Goal: Task Accomplishment & Management: Manage account settings

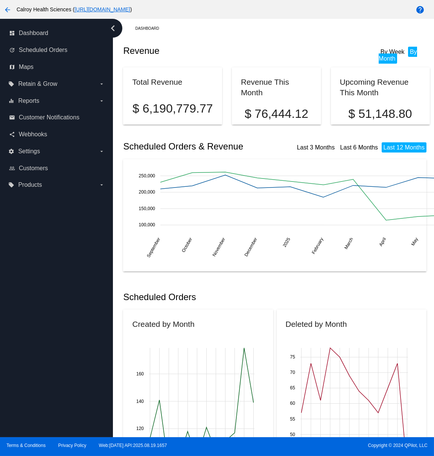
click at [361, 40] on div "Revenue By Week By Month" at bounding box center [276, 51] width 306 height 26
click at [421, 59] on ul "By Week By Month" at bounding box center [403, 56] width 48 height 14
click at [421, 9] on mat-icon "help" at bounding box center [419, 9] width 9 height 9
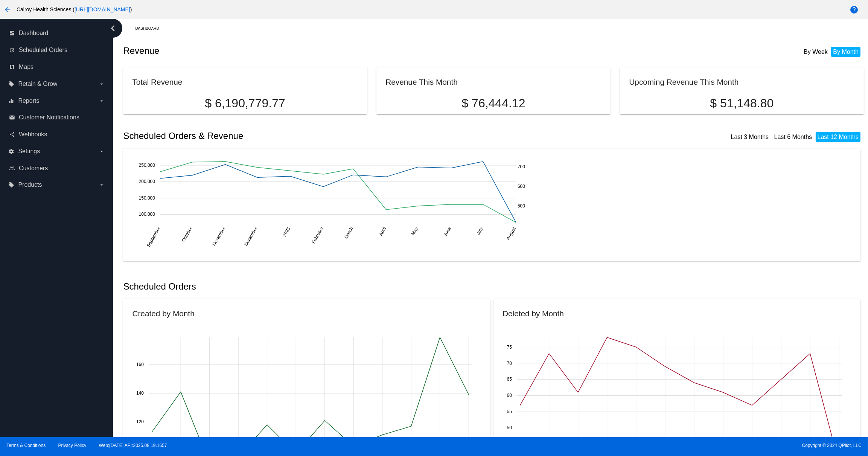
click at [8, 11] on mat-icon "arrow_back" at bounding box center [7, 9] width 9 height 9
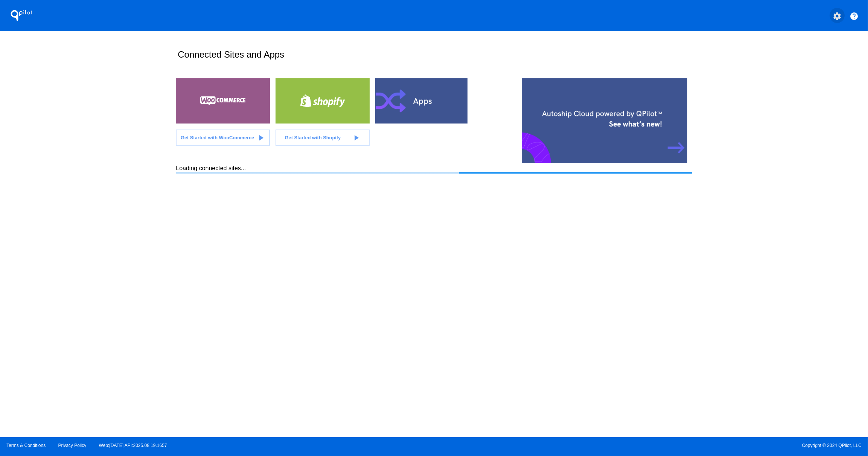
click at [433, 17] on mat-icon "settings" at bounding box center [836, 16] width 9 height 9
click at [433, 22] on span "My Account" at bounding box center [810, 20] width 31 height 6
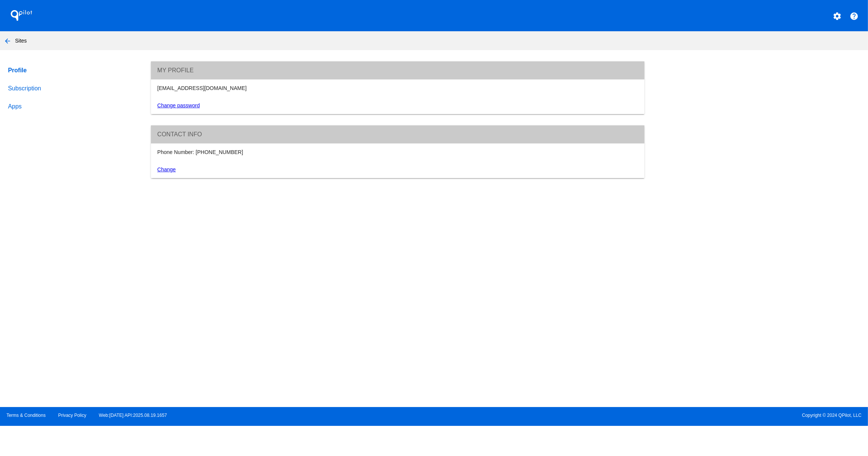
click at [26, 90] on link "Subscription" at bounding box center [72, 88] width 132 height 18
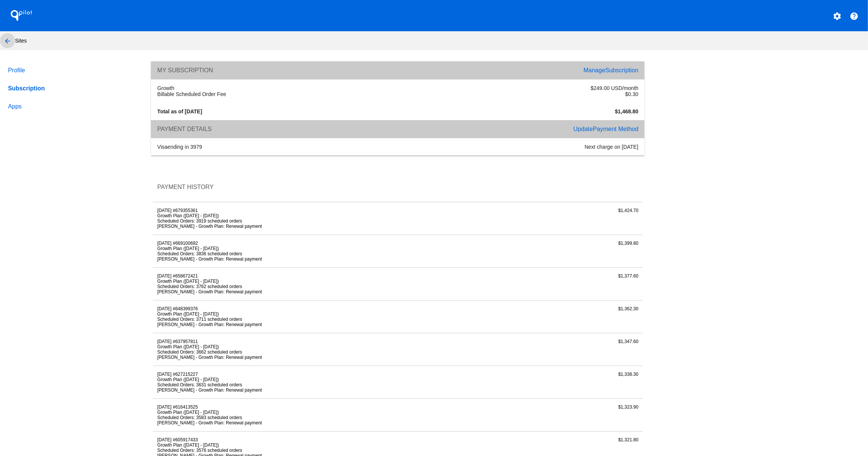
click at [8, 41] on mat-icon "arrow_back" at bounding box center [7, 41] width 9 height 9
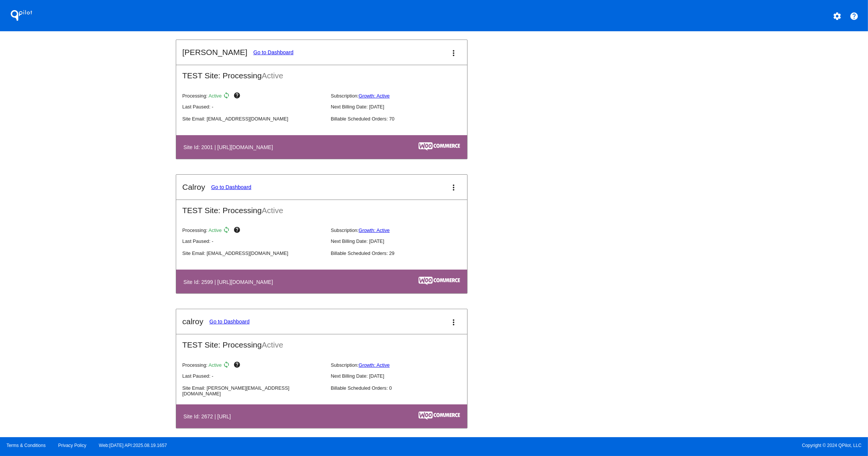
scroll to position [294, 0]
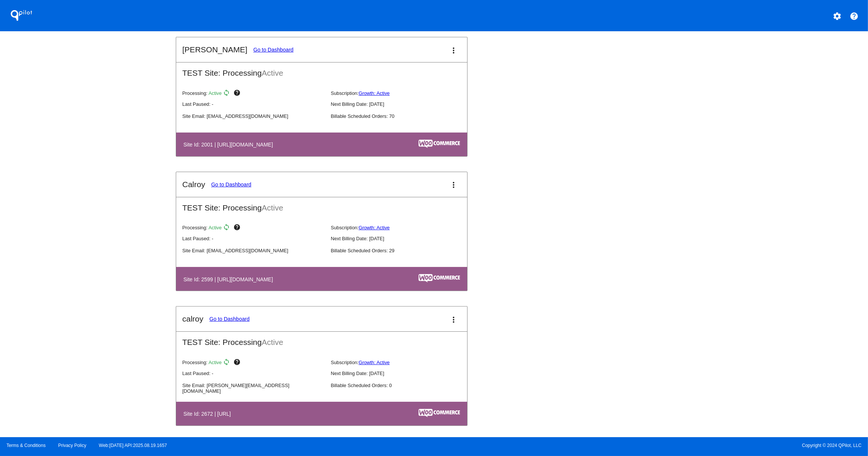
click at [433, 187] on mat-icon "more_vert" at bounding box center [453, 184] width 9 height 9
click at [420, 245] on span "delete site" at bounding box center [426, 244] width 24 height 6
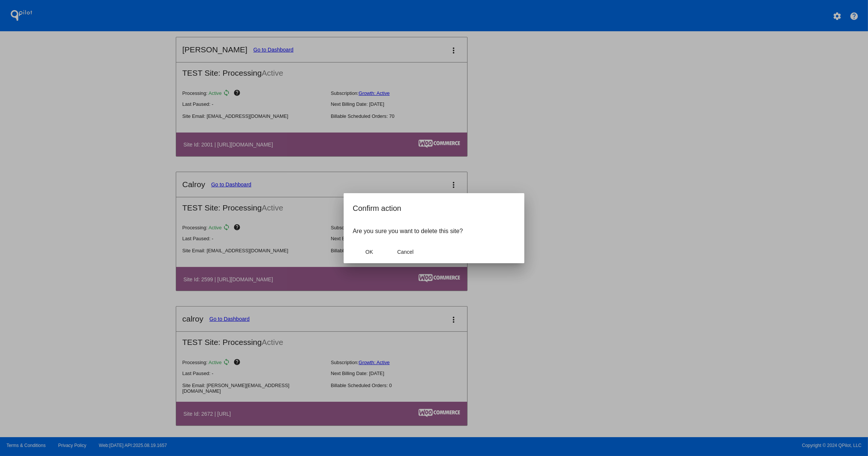
click at [433, 225] on div at bounding box center [434, 228] width 868 height 456
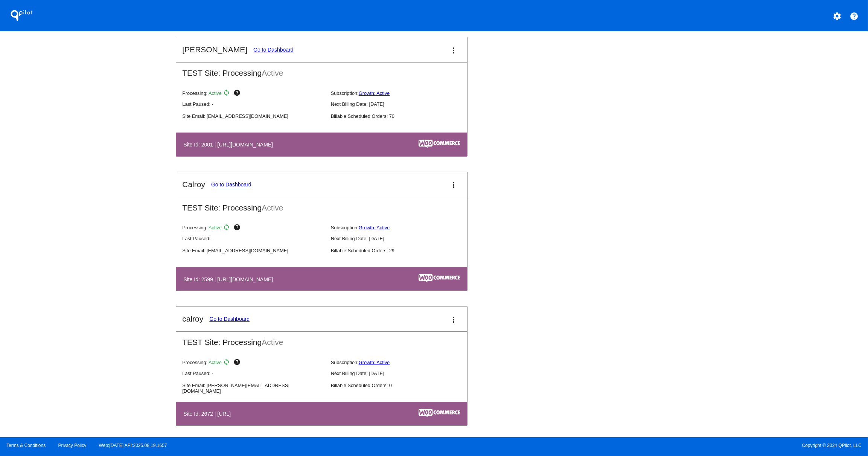
click at [229, 186] on link "Go to Dashboard" at bounding box center [231, 184] width 40 height 6
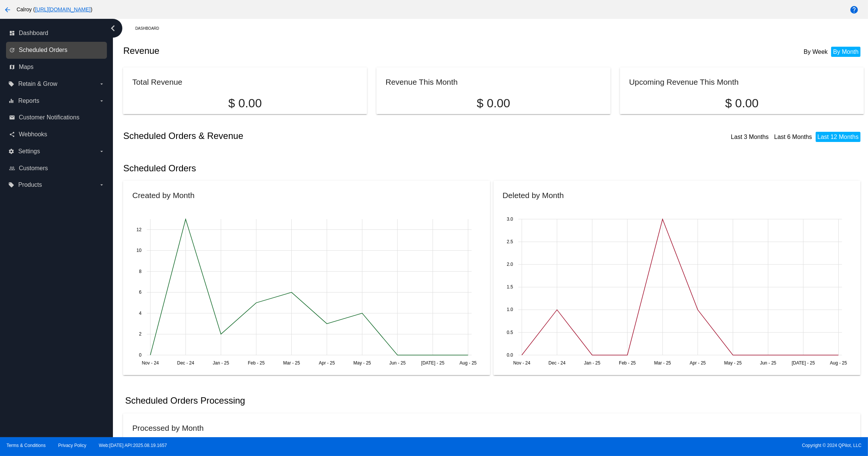
click at [41, 53] on span "Scheduled Orders" at bounding box center [43, 50] width 49 height 7
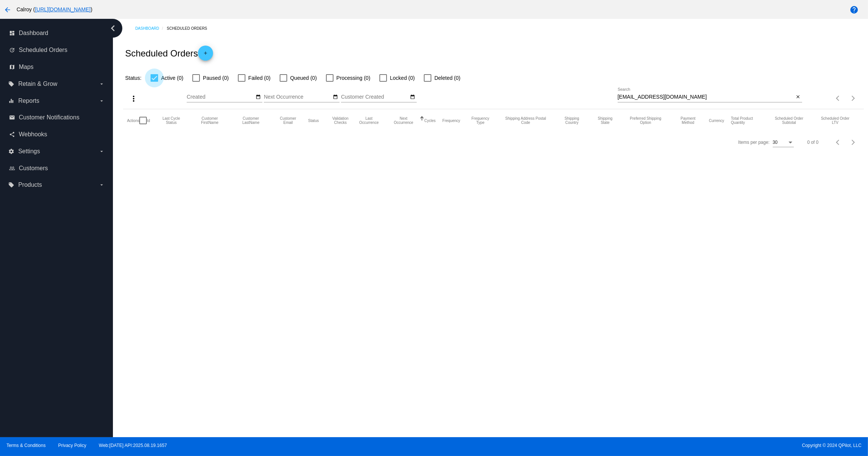
click at [155, 79] on div at bounding box center [155, 78] width 8 height 8
click at [154, 82] on input "Active (0)" at bounding box center [154, 82] width 0 height 0
checkbox input "false"
click at [8, 10] on mat-icon "arrow_back" at bounding box center [7, 9] width 9 height 9
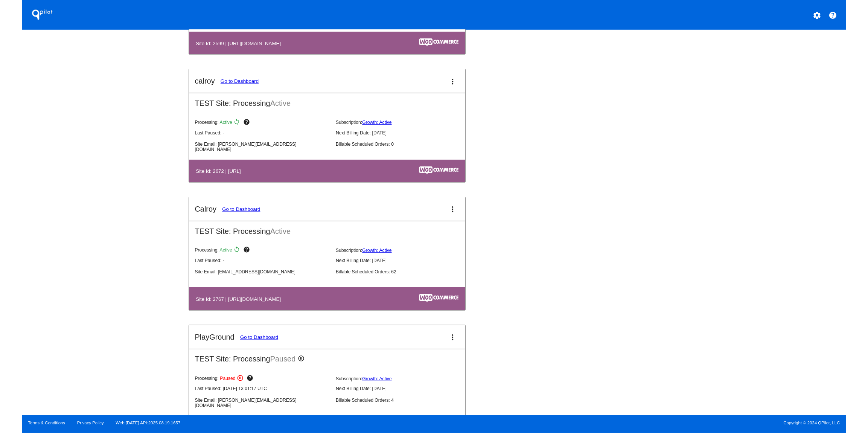
scroll to position [571, 0]
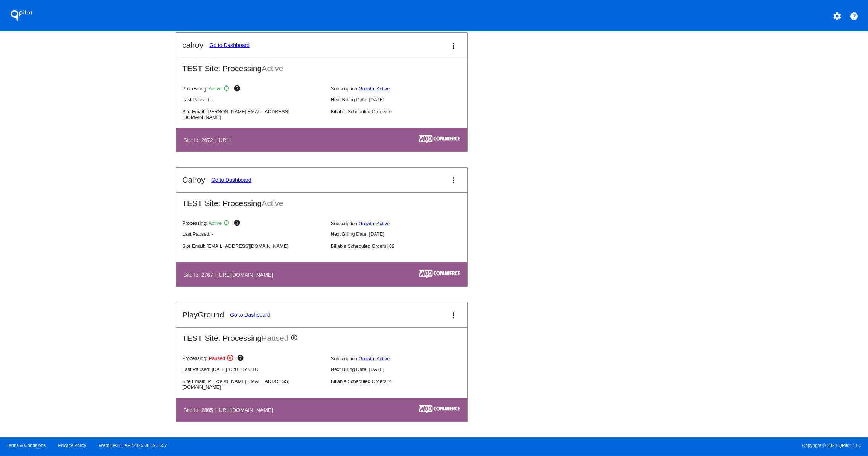
click at [247, 313] on link "Go to Dashboard" at bounding box center [250, 315] width 40 height 6
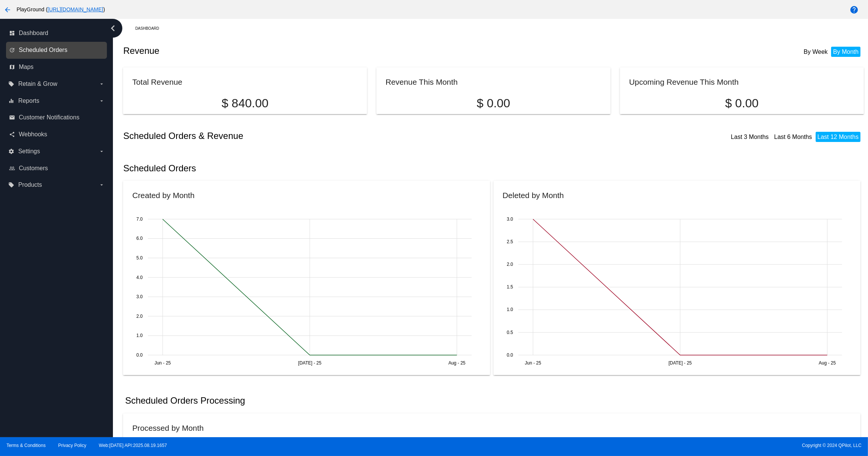
click at [43, 49] on span "Scheduled Orders" at bounding box center [43, 50] width 49 height 7
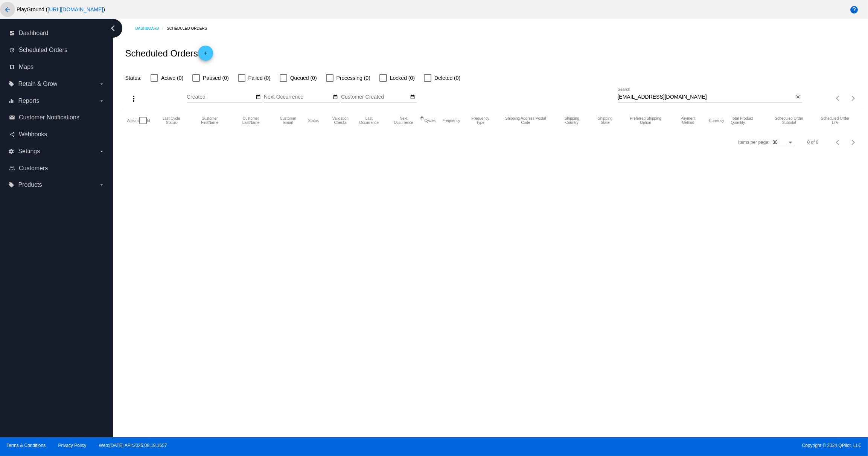
click at [7, 10] on mat-icon "arrow_back" at bounding box center [7, 9] width 9 height 9
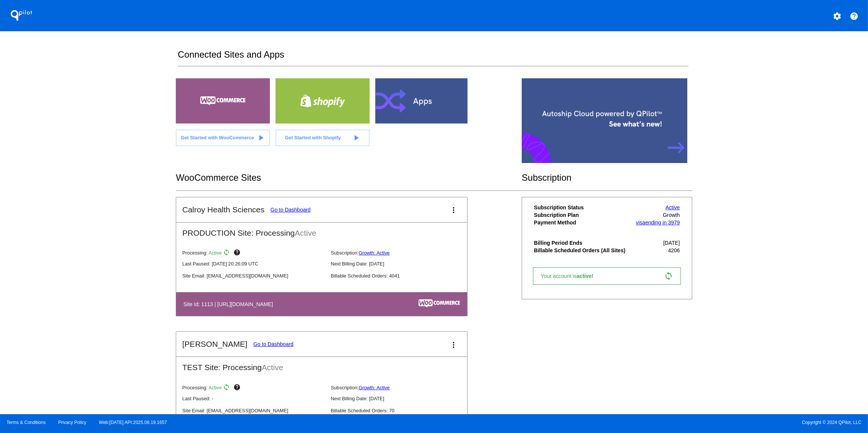
click at [433, 107] on div "QPilot settings help Connected Sites and Apps Get Started with WooCommerce play…" at bounding box center [434, 207] width 868 height 414
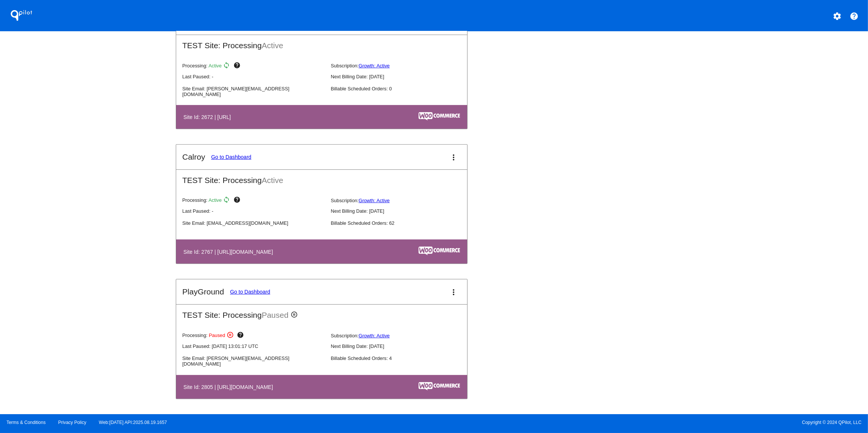
scroll to position [593, 0]
click at [258, 293] on link "Go to Dashboard" at bounding box center [250, 292] width 40 height 6
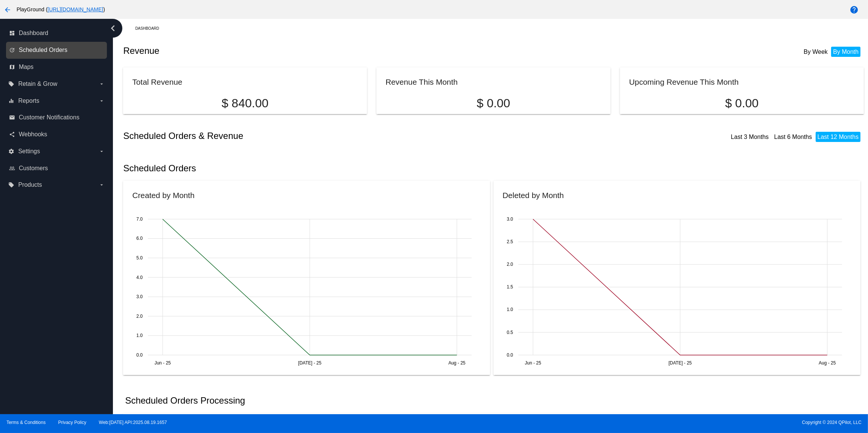
click at [46, 48] on span "Scheduled Orders" at bounding box center [43, 50] width 49 height 7
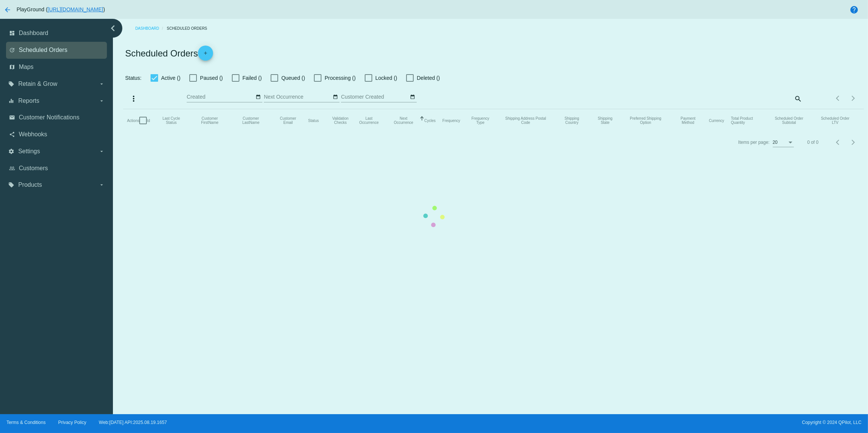
checkbox input "false"
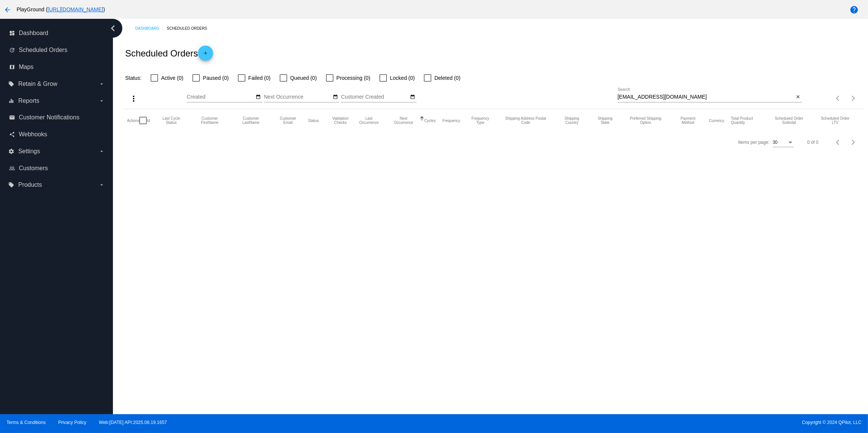
click at [9, 11] on mat-icon "arrow_back" at bounding box center [7, 9] width 9 height 9
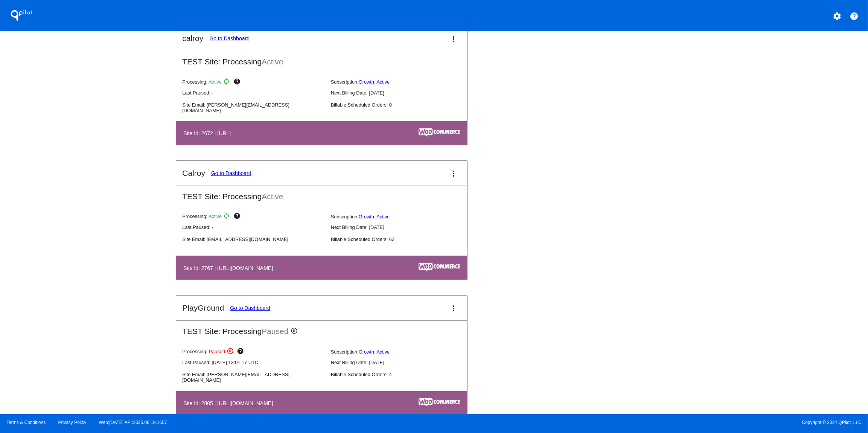
scroll to position [593, 0]
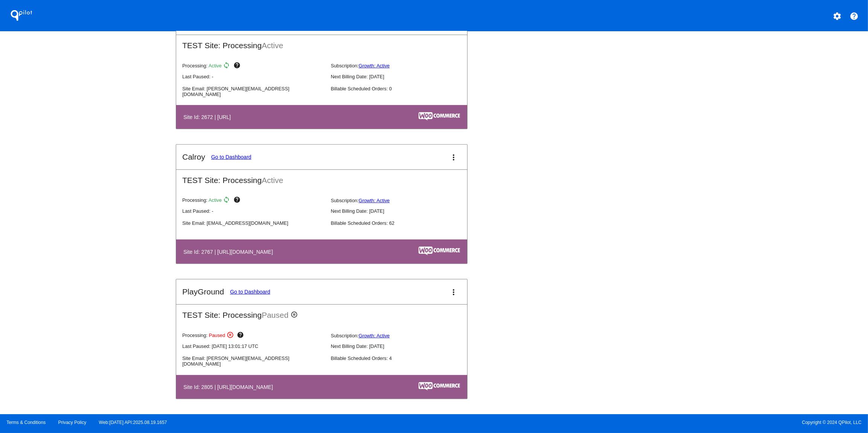
click at [234, 155] on link "Go to Dashboard" at bounding box center [231, 157] width 40 height 6
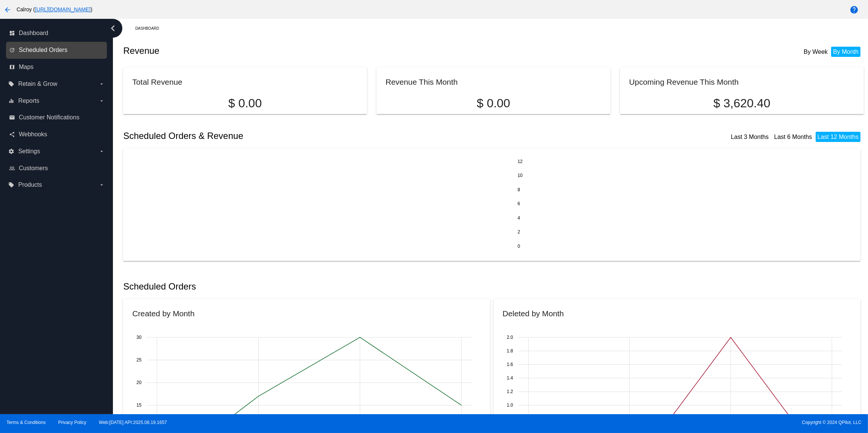
click at [41, 49] on span "Scheduled Orders" at bounding box center [43, 50] width 49 height 7
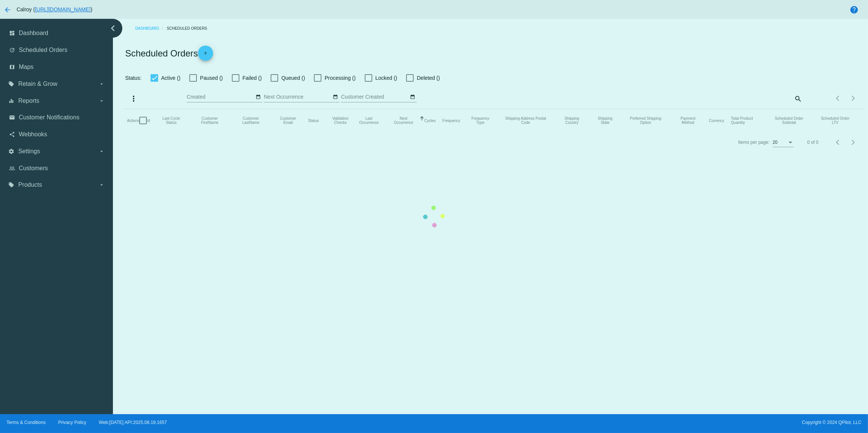
checkbox input "false"
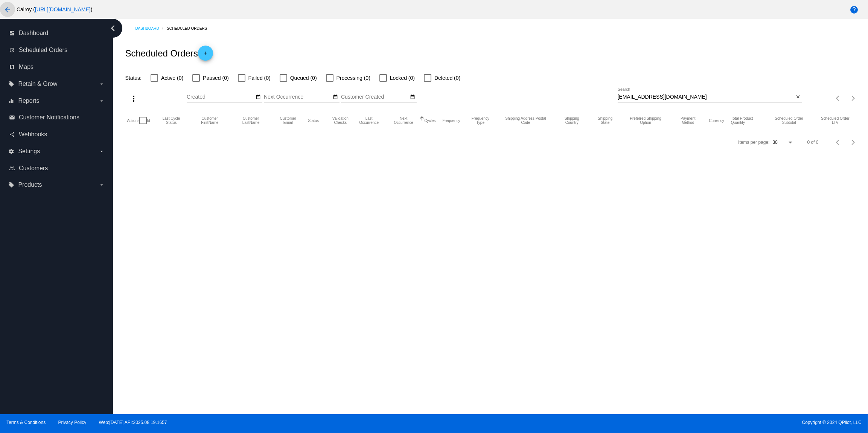
click at [6, 8] on mat-icon "arrow_back" at bounding box center [7, 9] width 9 height 9
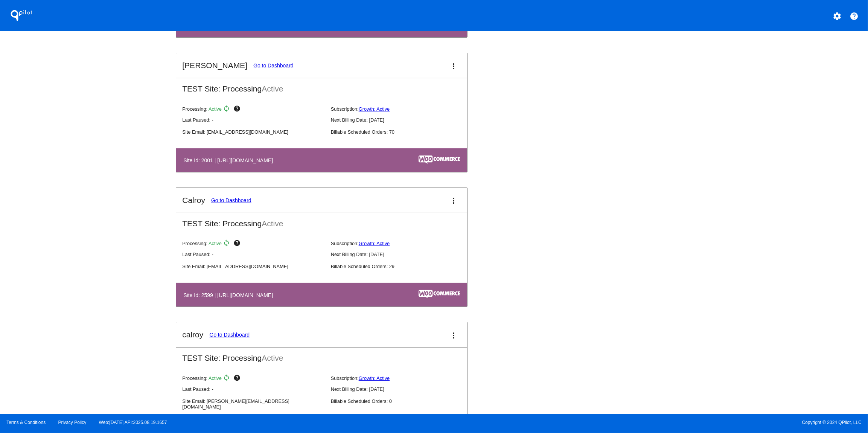
scroll to position [278, 0]
click at [433, 14] on mat-icon "settings" at bounding box center [836, 16] width 9 height 9
click at [433, 18] on span "My Account" at bounding box center [810, 20] width 31 height 6
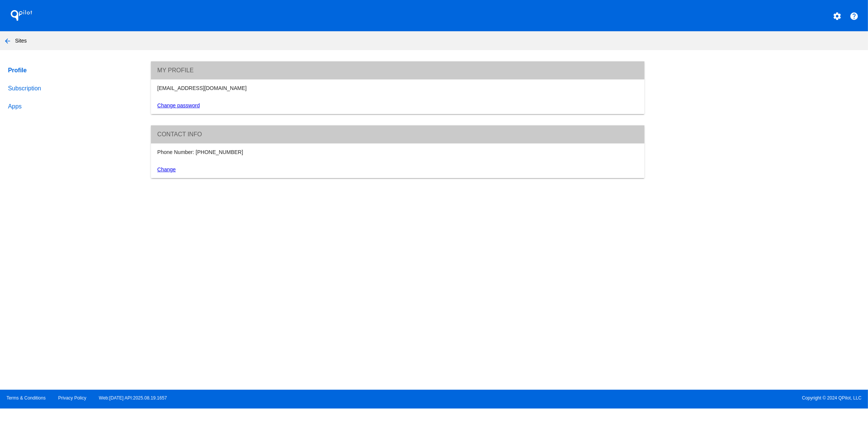
click at [23, 89] on link "Subscription" at bounding box center [72, 88] width 132 height 18
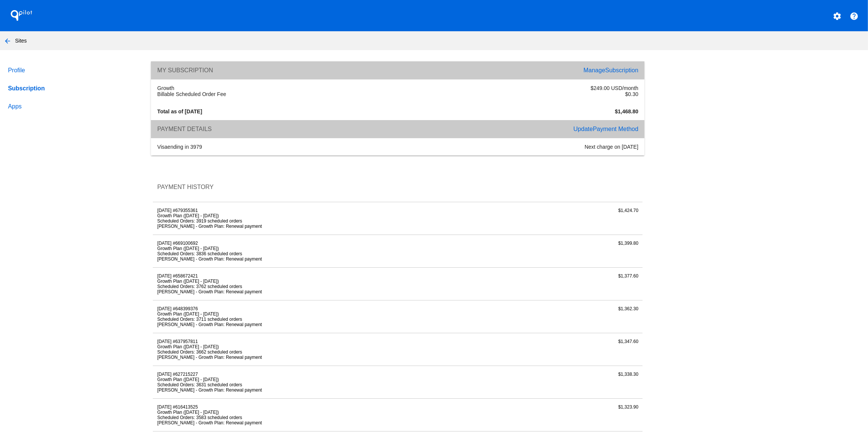
click at [189, 222] on li "Scheduled Orders: 3919 scheduled orders" at bounding box center [316, 220] width 318 height 5
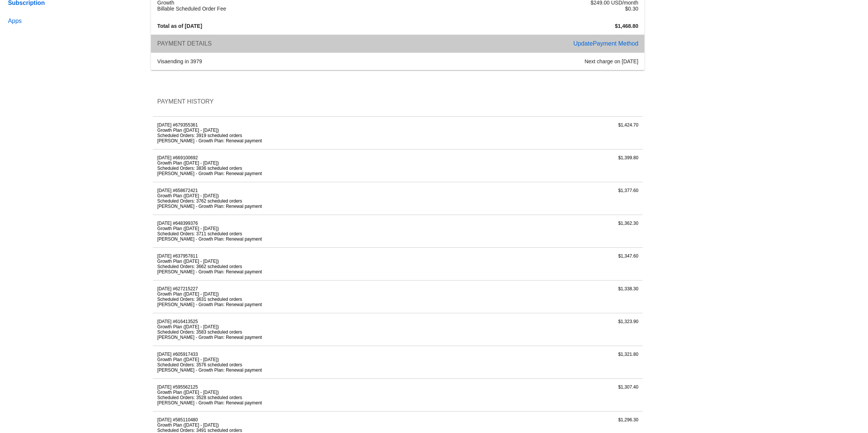
click at [225, 171] on li "Scheduled Orders: 3836 scheduled orders" at bounding box center [316, 168] width 318 height 5
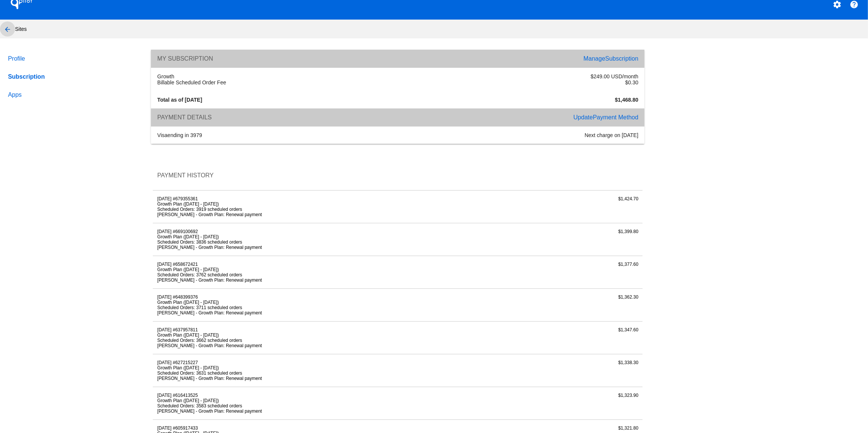
scroll to position [11, 0]
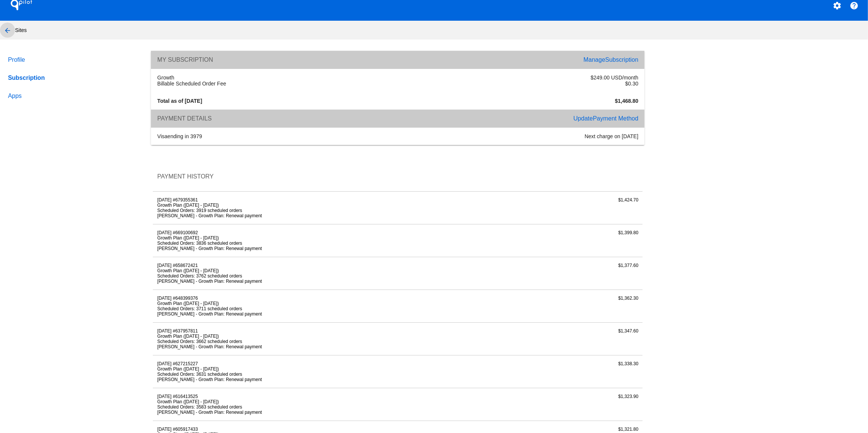
click at [9, 31] on mat-icon "arrow_back" at bounding box center [7, 30] width 9 height 9
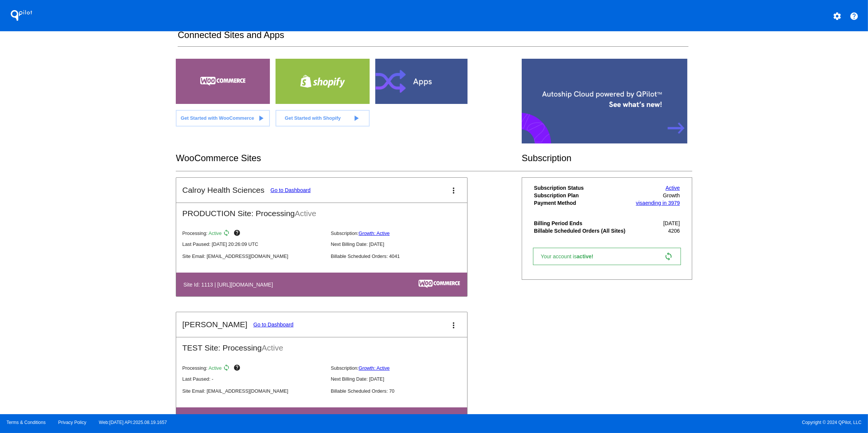
scroll to position [23, 0]
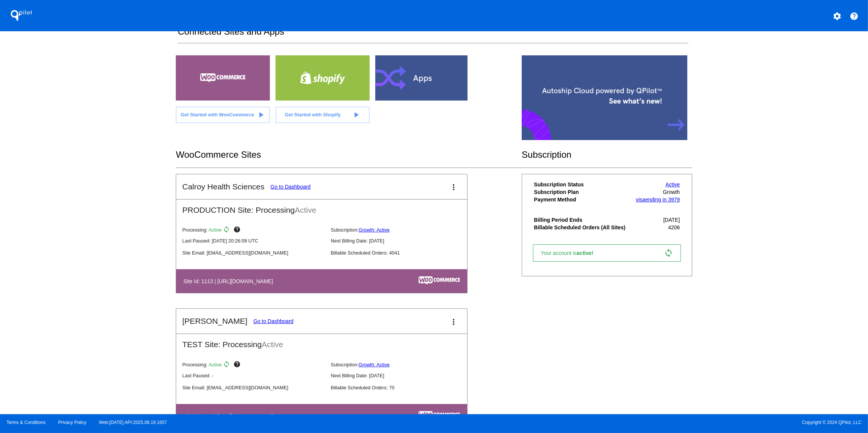
drag, startPoint x: 259, startPoint y: 282, endPoint x: 196, endPoint y: 265, distance: 65.0
click at [293, 187] on link "Go to Dashboard" at bounding box center [291, 187] width 40 height 6
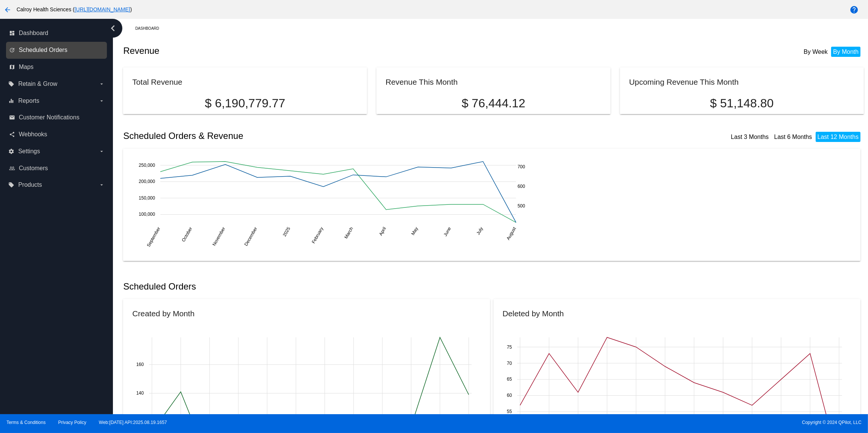
click at [52, 50] on span "Scheduled Orders" at bounding box center [43, 50] width 49 height 7
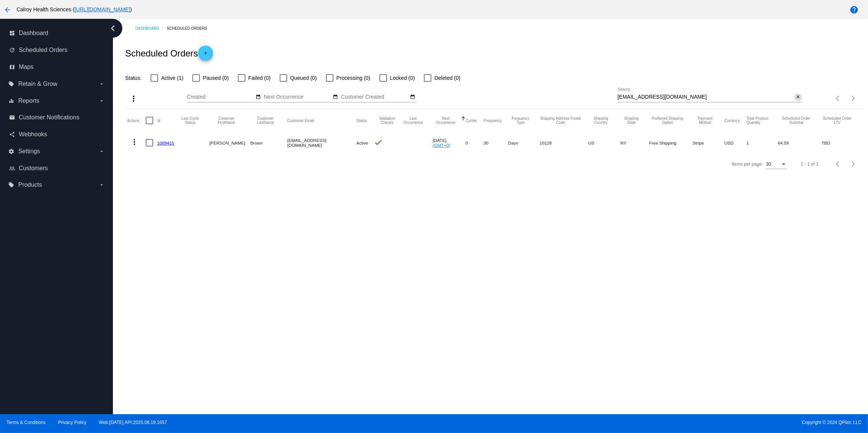
click at [433, 98] on mat-icon "close" at bounding box center [798, 97] width 5 height 6
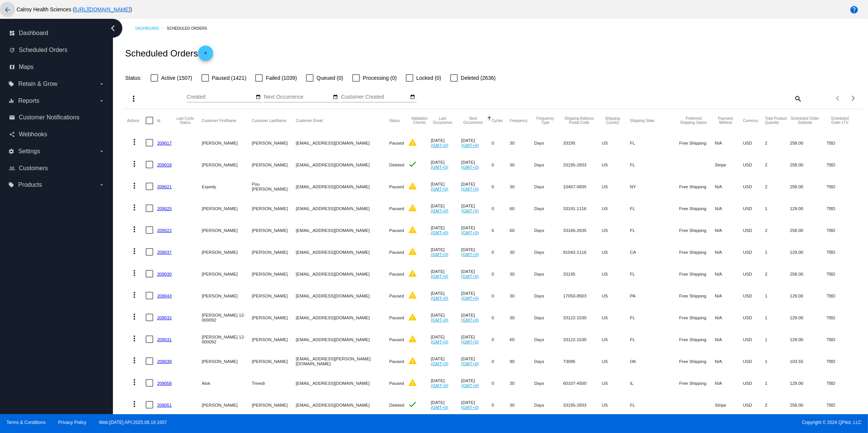
click at [6, 14] on mat-icon "arrow_back" at bounding box center [7, 9] width 9 height 9
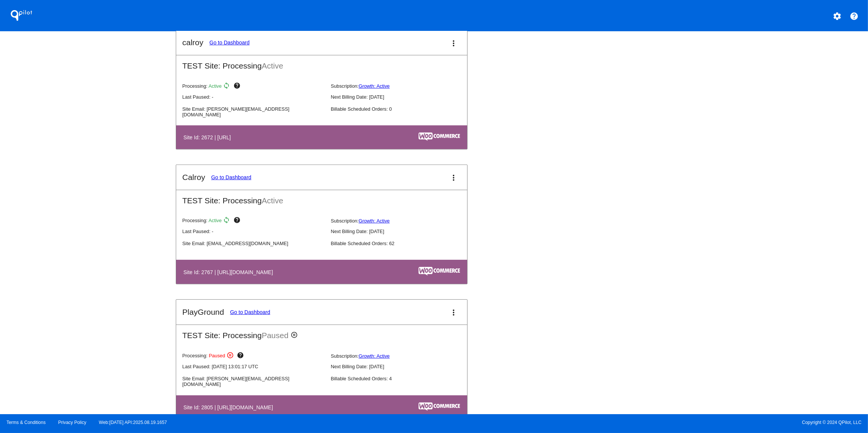
scroll to position [593, 0]
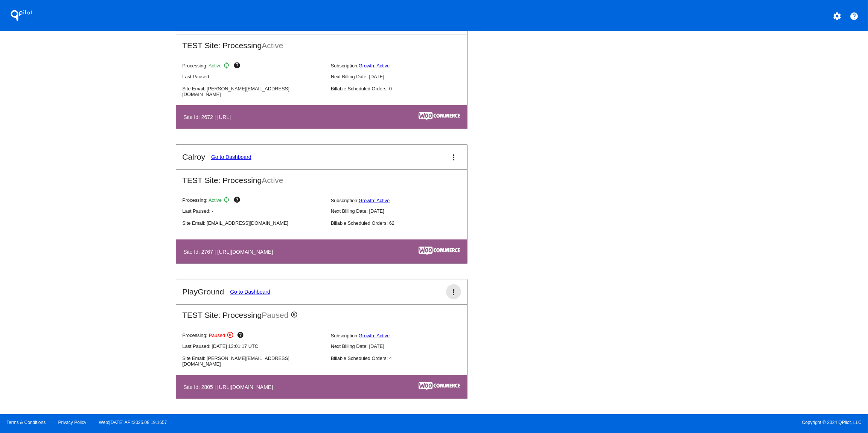
click at [433, 292] on mat-icon "more_vert" at bounding box center [453, 291] width 9 height 9
click at [424, 296] on span "dashboard" at bounding box center [425, 295] width 29 height 6
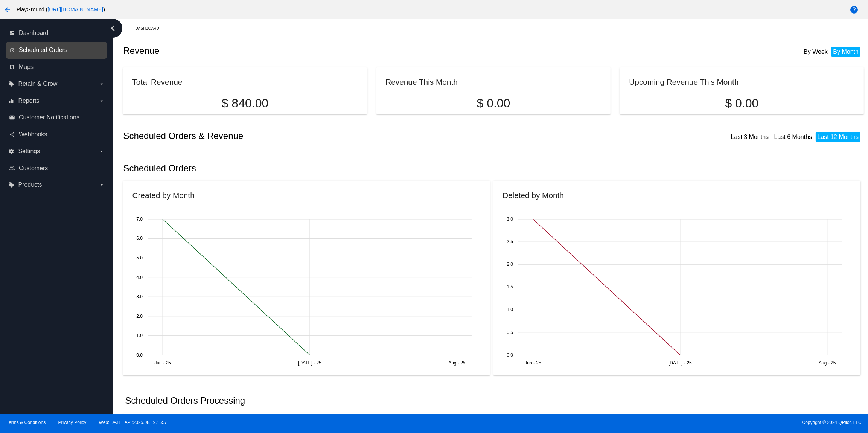
click at [42, 48] on span "Scheduled Orders" at bounding box center [43, 50] width 49 height 7
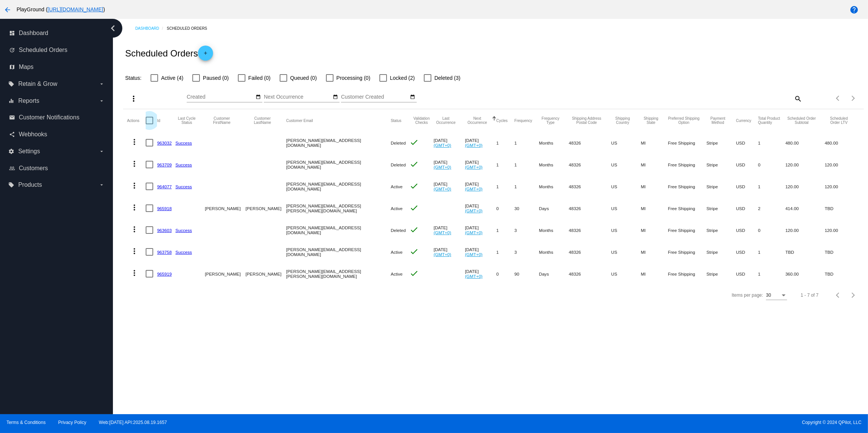
click at [151, 120] on div at bounding box center [150, 121] width 8 height 8
click at [149, 124] on input "checkbox" at bounding box center [149, 124] width 0 height 0
checkbox input "true"
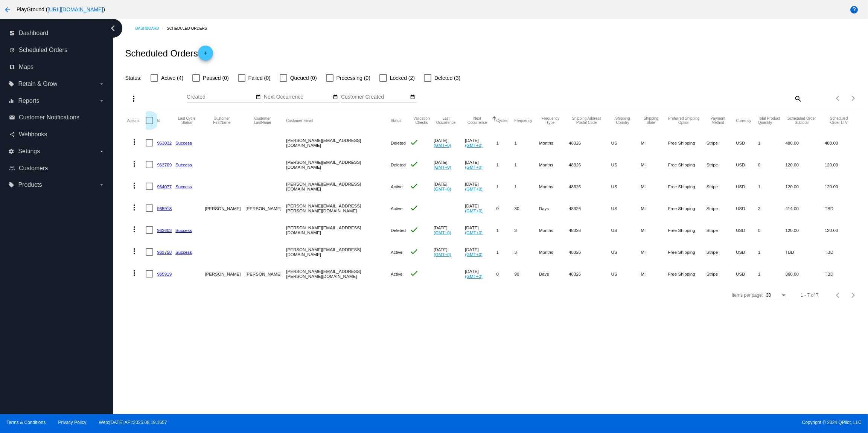
checkbox input "true"
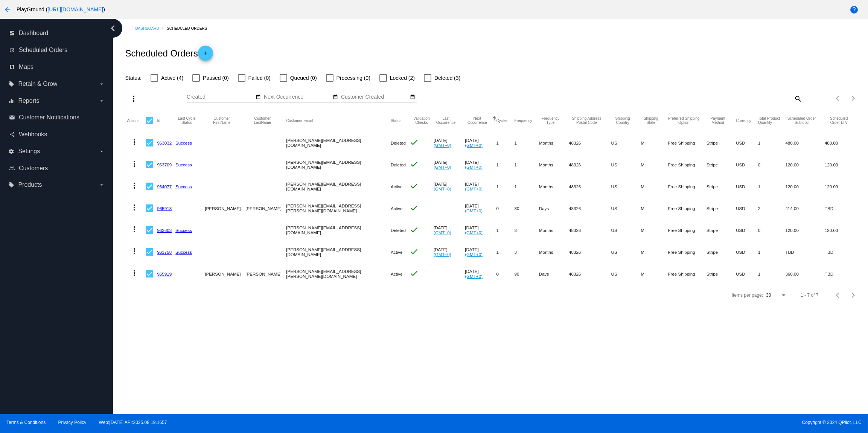
click at [11, 10] on mat-icon "arrow_back" at bounding box center [7, 9] width 9 height 9
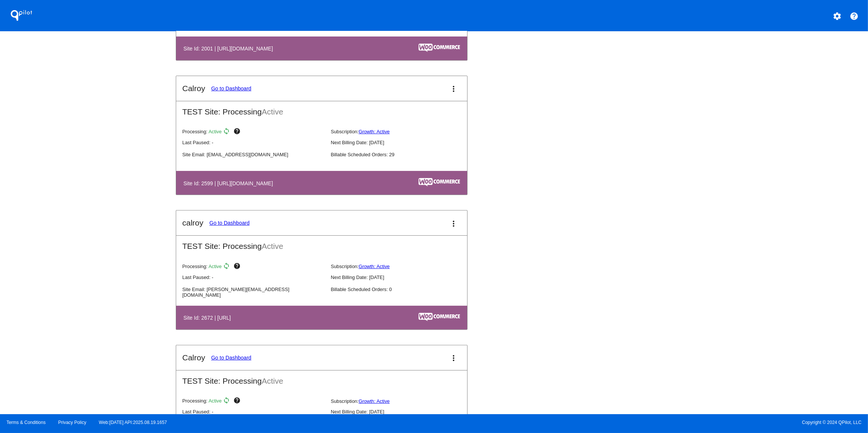
scroll to position [593, 0]
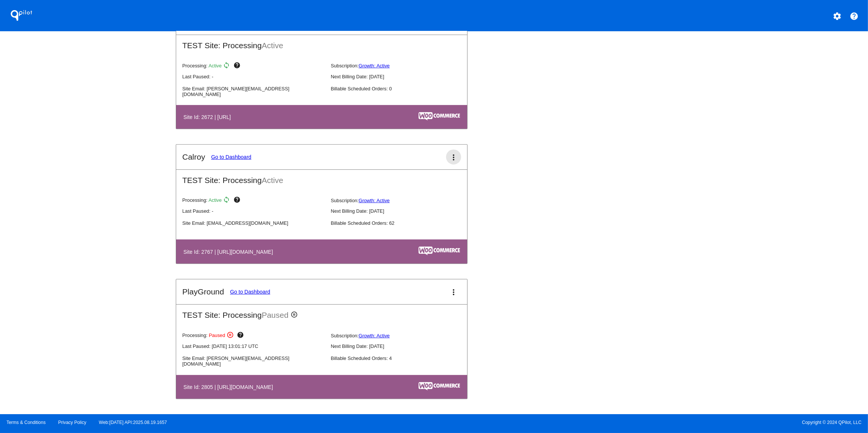
click at [433, 158] on mat-icon "more_vert" at bounding box center [453, 157] width 9 height 9
click at [432, 162] on span "dashboard" at bounding box center [428, 160] width 29 height 6
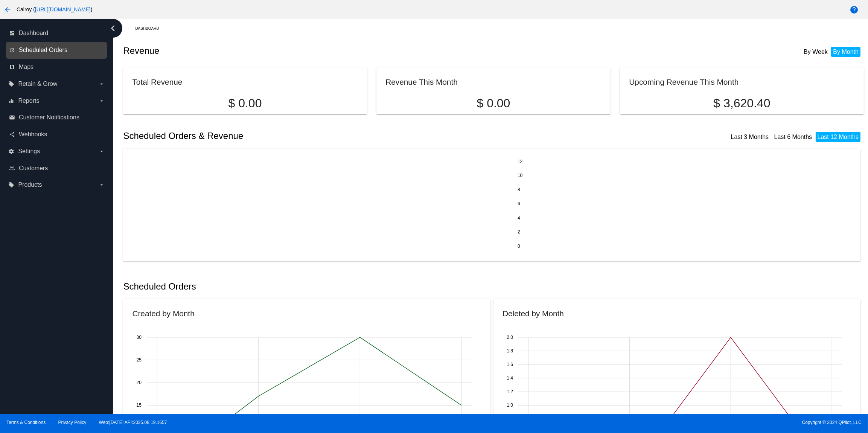
click at [40, 53] on span "Scheduled Orders" at bounding box center [43, 50] width 49 height 7
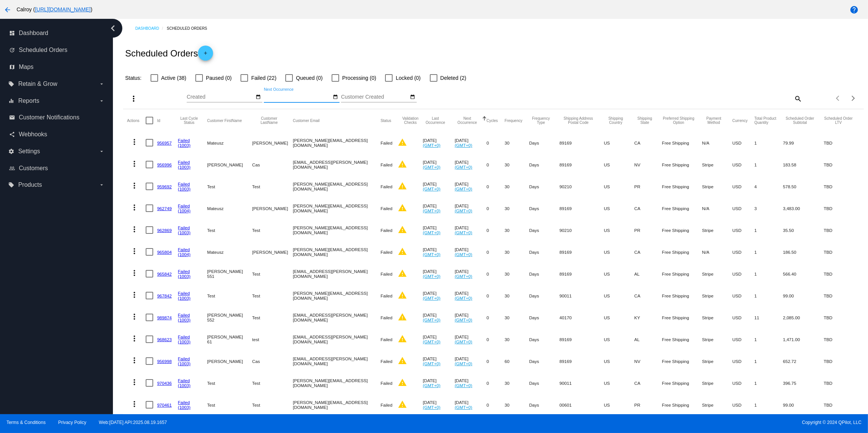
click at [306, 99] on input "Next Occurrence" at bounding box center [298, 97] width 68 height 6
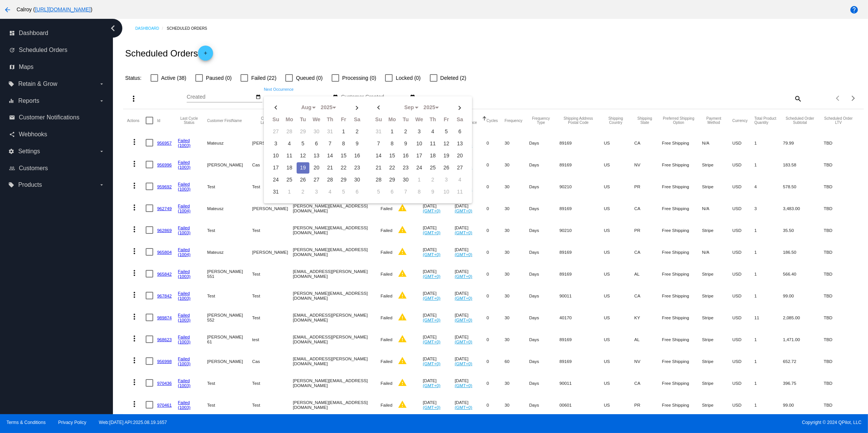
click at [433, 80] on div "Status: Active (38) Paused (0) Failed (22) Queued (0) Processing (0) Locked (0)…" at bounding box center [493, 75] width 740 height 14
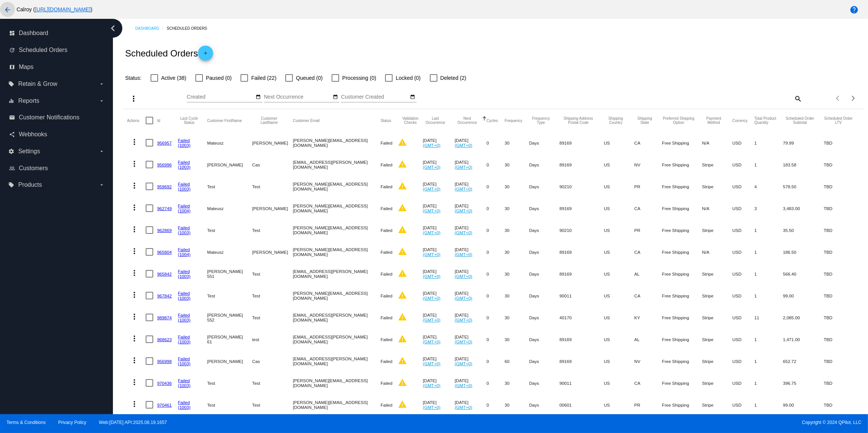
click at [8, 8] on mat-icon "arrow_back" at bounding box center [7, 9] width 9 height 9
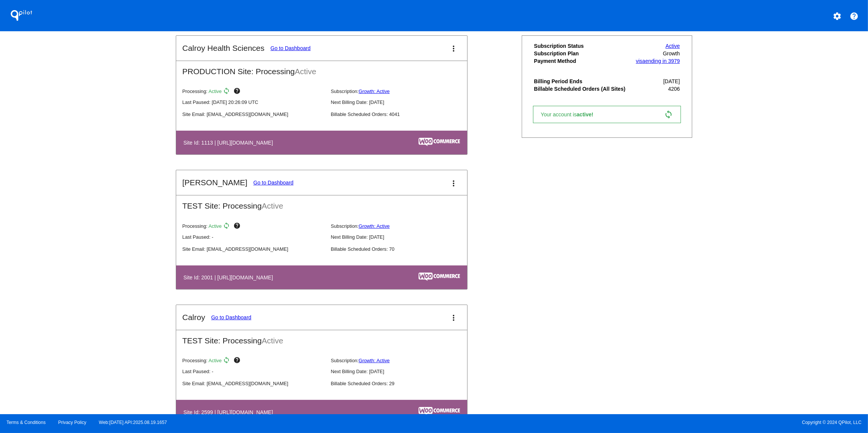
scroll to position [41, 0]
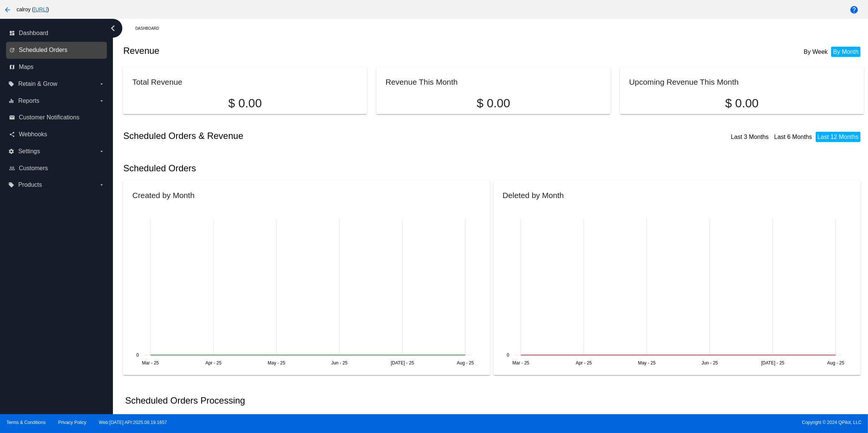
click at [46, 49] on span "Scheduled Orders" at bounding box center [43, 50] width 49 height 7
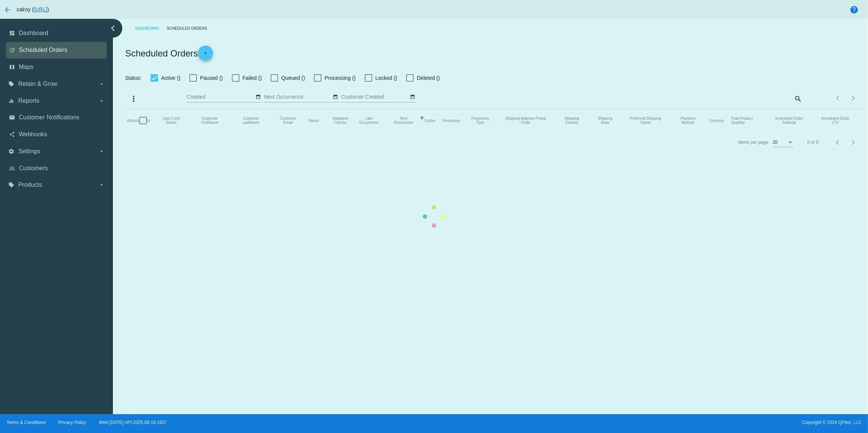
checkbox input "false"
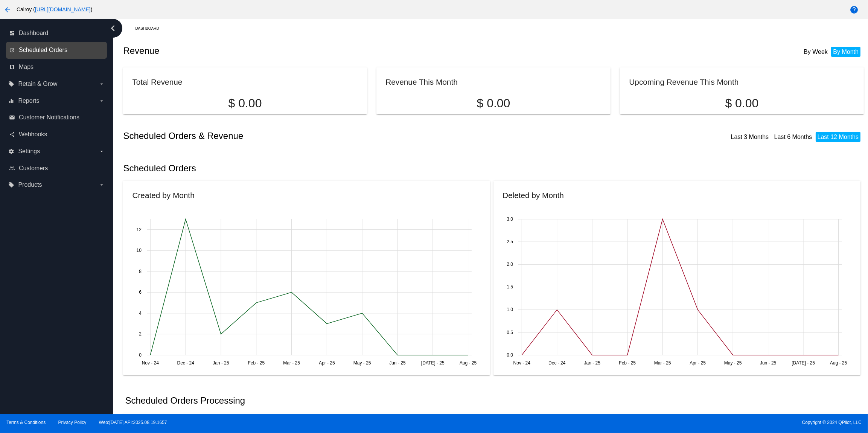
click at [55, 51] on span "Scheduled Orders" at bounding box center [43, 50] width 49 height 7
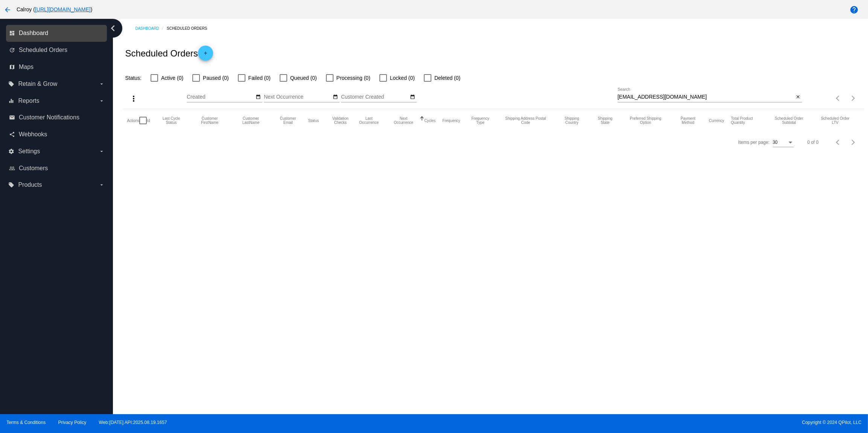
click at [37, 32] on span "Dashboard" at bounding box center [33, 33] width 29 height 7
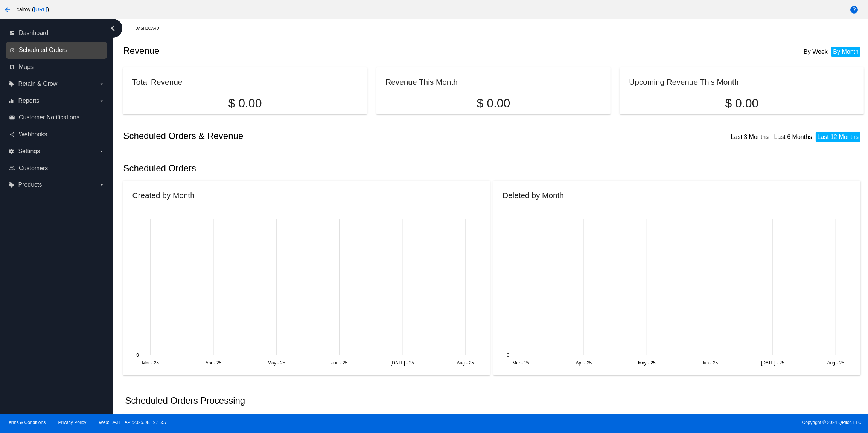
click at [43, 49] on span "Scheduled Orders" at bounding box center [43, 50] width 49 height 7
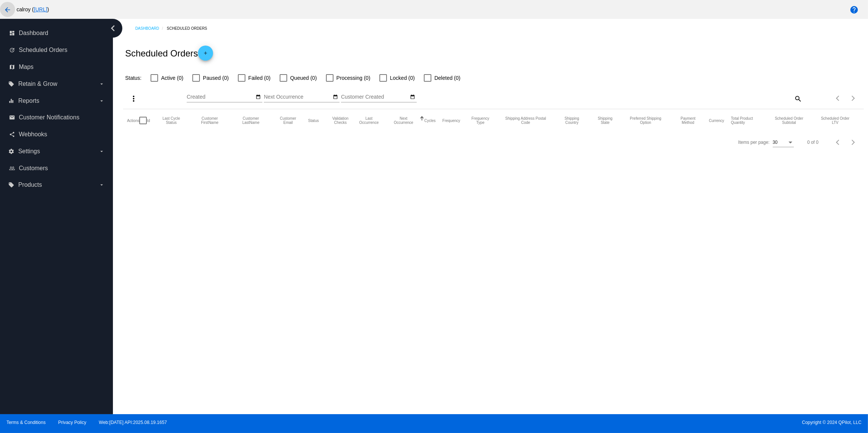
click at [8, 10] on mat-icon "arrow_back" at bounding box center [7, 9] width 9 height 9
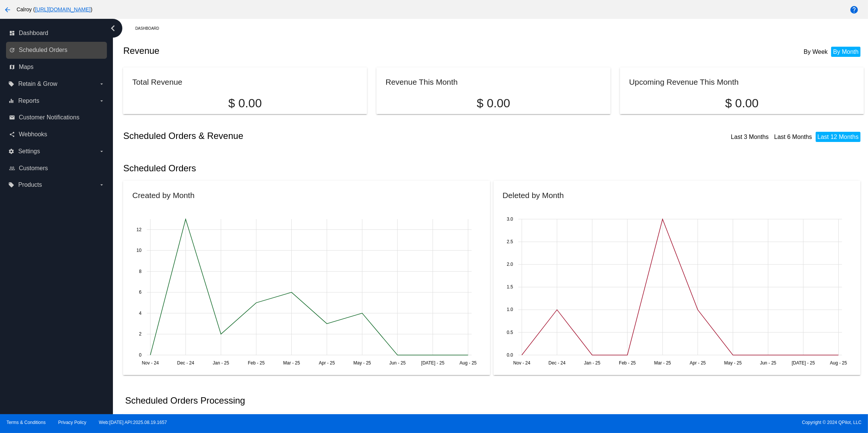
click at [32, 46] on link "update Scheduled Orders" at bounding box center [57, 50] width 96 height 12
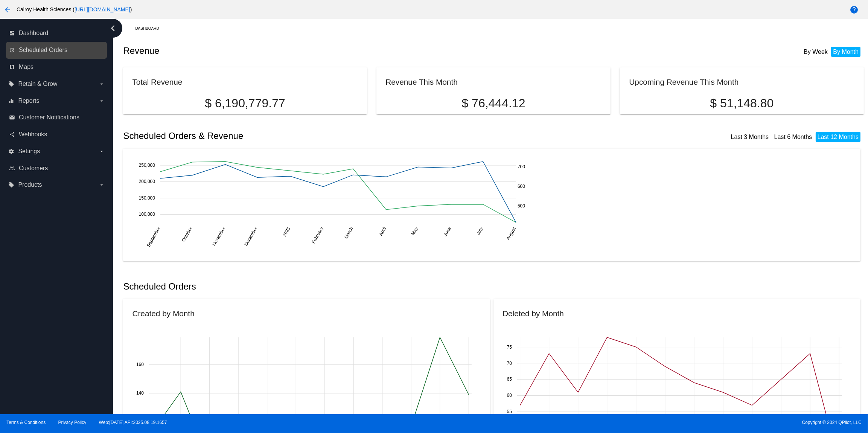
click at [42, 46] on link "update Scheduled Orders" at bounding box center [57, 50] width 96 height 12
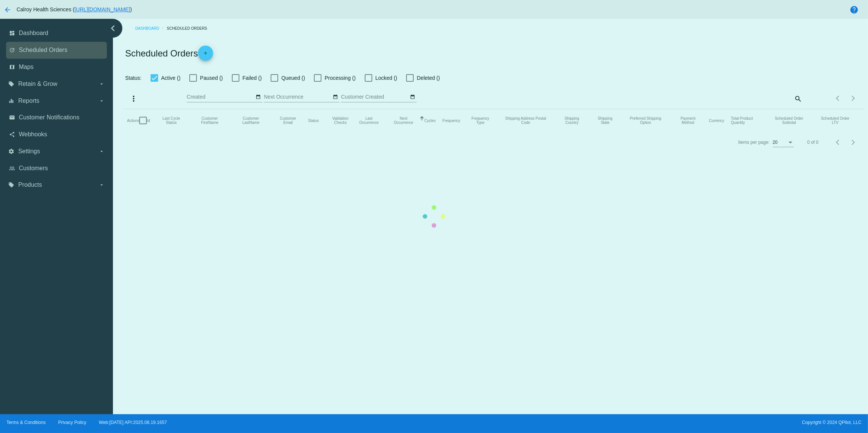
checkbox input "false"
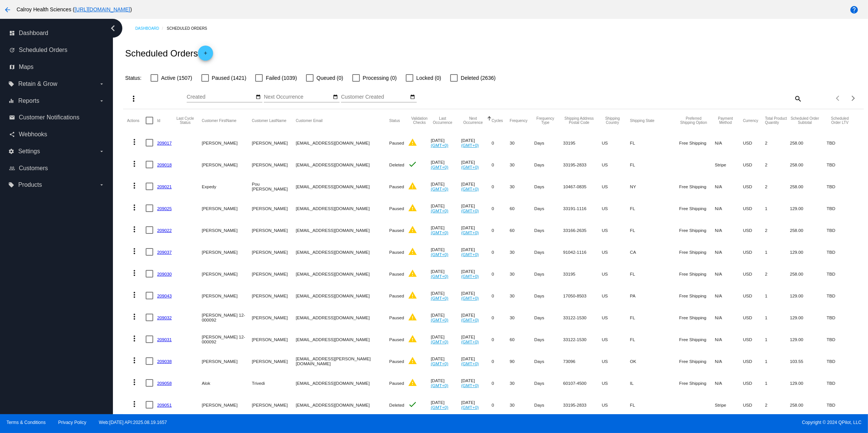
drag, startPoint x: 495, startPoint y: 77, endPoint x: 319, endPoint y: 70, distance: 176.6
click at [313, 70] on div "Status: Active (1507) Paused (1421) Failed (1039) Queued (0) Processing (0) Loc…" at bounding box center [493, 75] width 740 height 14
click at [633, 56] on div "Scheduled Orders add" at bounding box center [493, 53] width 740 height 30
click at [6, 10] on mat-icon "arrow_back" at bounding box center [7, 9] width 9 height 9
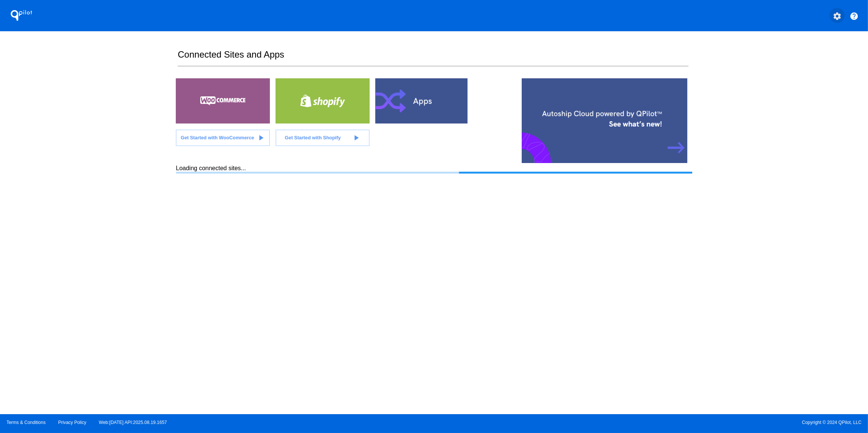
click at [833, 18] on mat-icon "settings" at bounding box center [836, 16] width 9 height 9
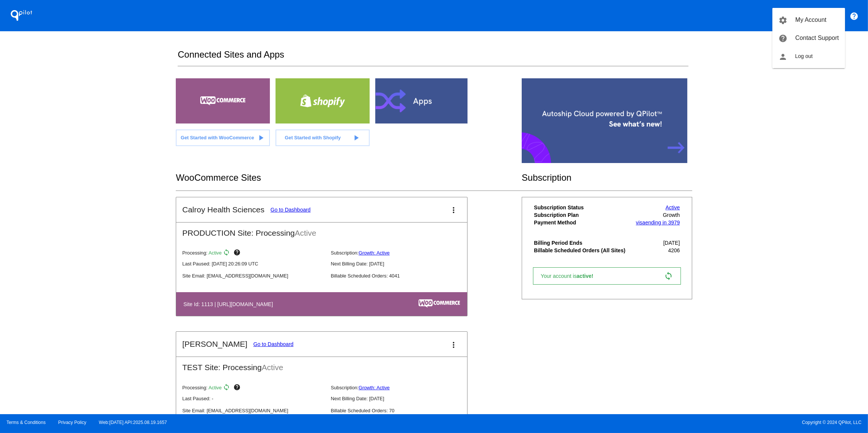
click at [809, 187] on div at bounding box center [434, 216] width 868 height 433
drag, startPoint x: 682, startPoint y: 256, endPoint x: 653, endPoint y: 254, distance: 29.0
click at [655, 253] on div "Subscription Status Active Subscription Plan Growth Payment Method visa ending …" at bounding box center [606, 248] width 157 height 90
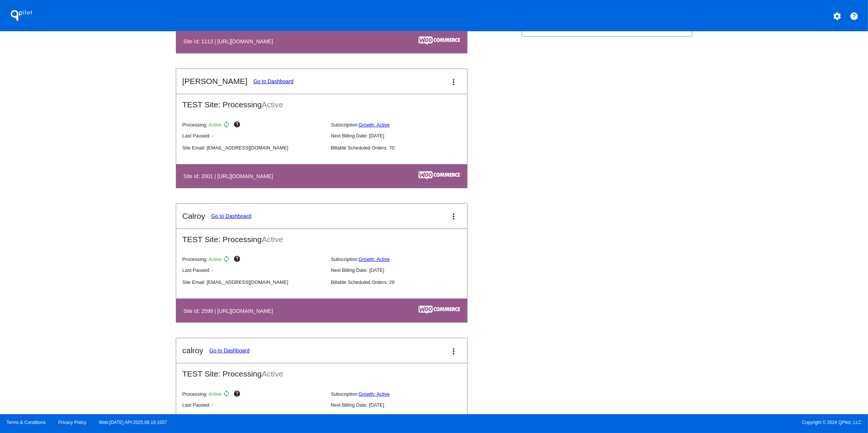
scroll to position [267, 0]
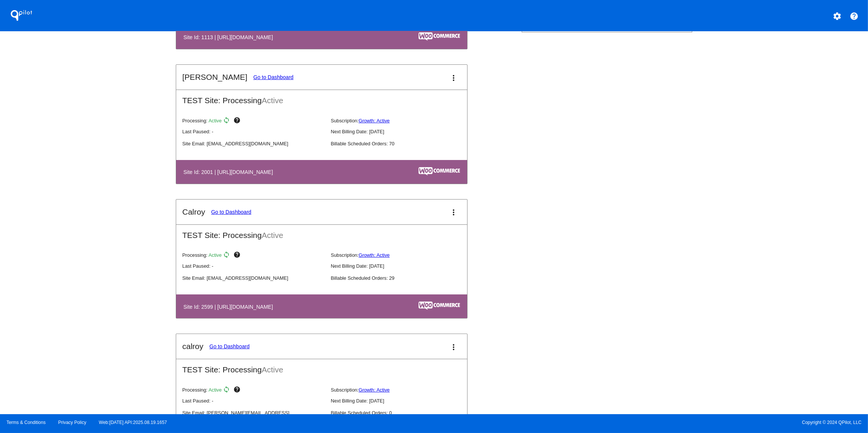
click at [454, 213] on mat-icon "more_vert" at bounding box center [453, 212] width 9 height 9
click at [430, 274] on span "delete site" at bounding box center [426, 271] width 24 height 6
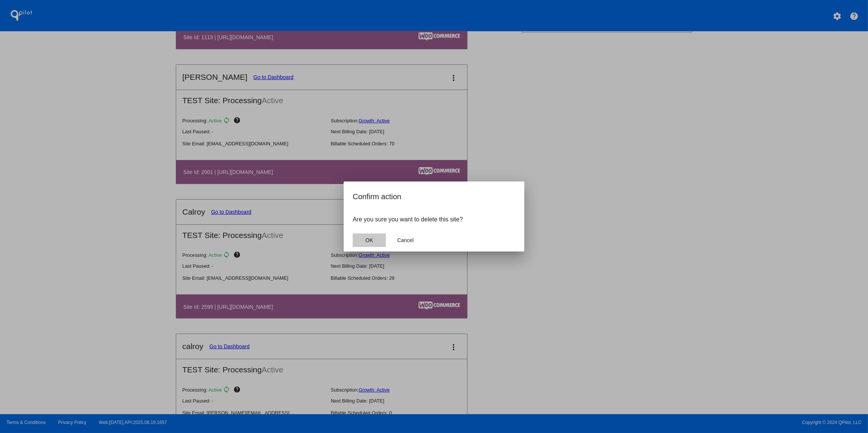
click at [370, 240] on span "OK" at bounding box center [369, 240] width 8 height 6
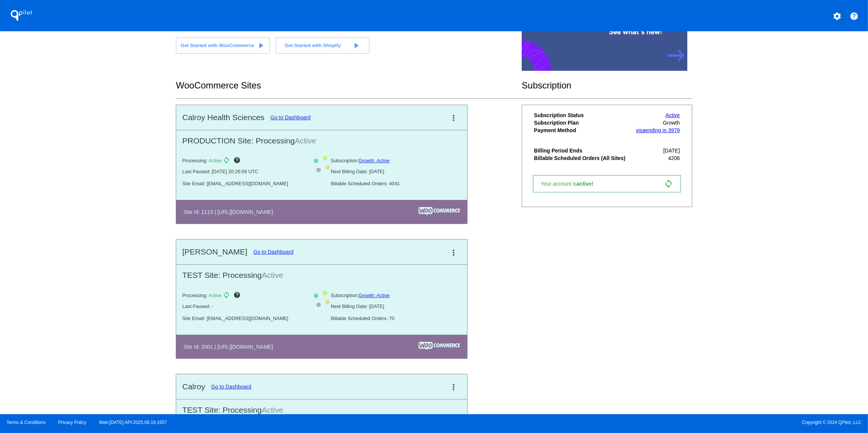
scroll to position [91, 0]
drag, startPoint x: 681, startPoint y: 163, endPoint x: 665, endPoint y: 161, distance: 16.6
click at [665, 161] on div "Subscription Status Active Subscription Plan Growth Payment Method visa ending …" at bounding box center [606, 157] width 157 height 90
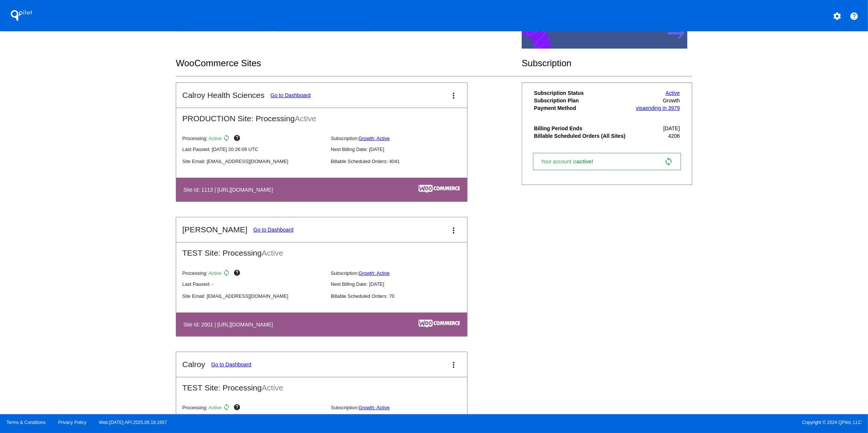
scroll to position [106, 0]
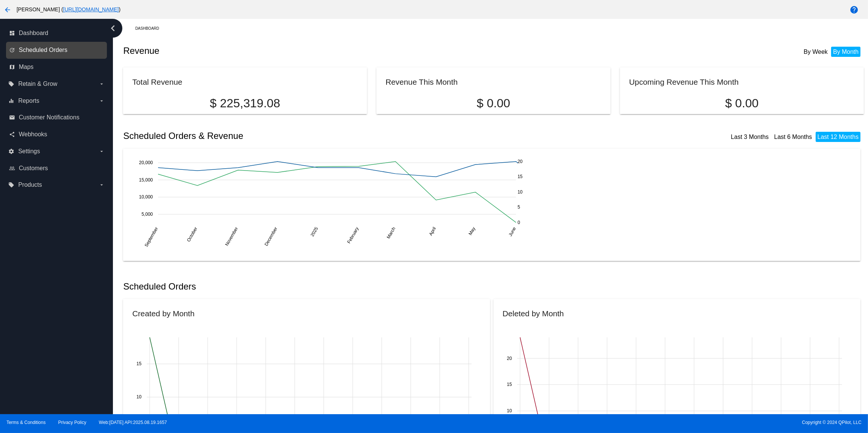
click at [45, 51] on span "Scheduled Orders" at bounding box center [43, 50] width 49 height 7
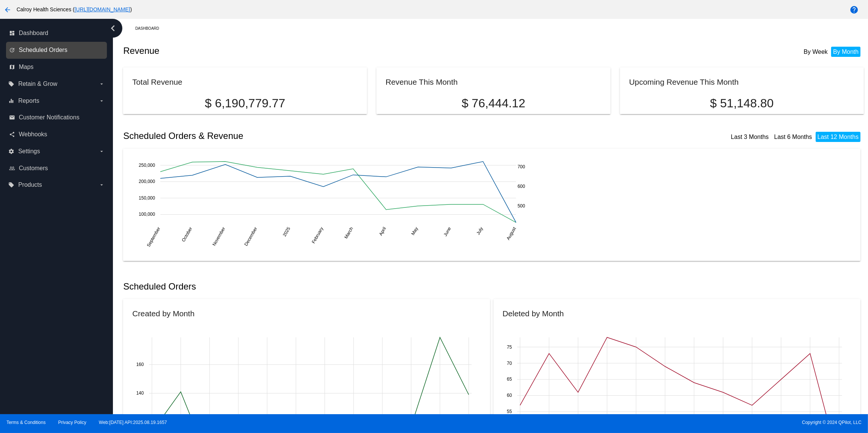
click at [39, 51] on span "Scheduled Orders" at bounding box center [43, 50] width 49 height 7
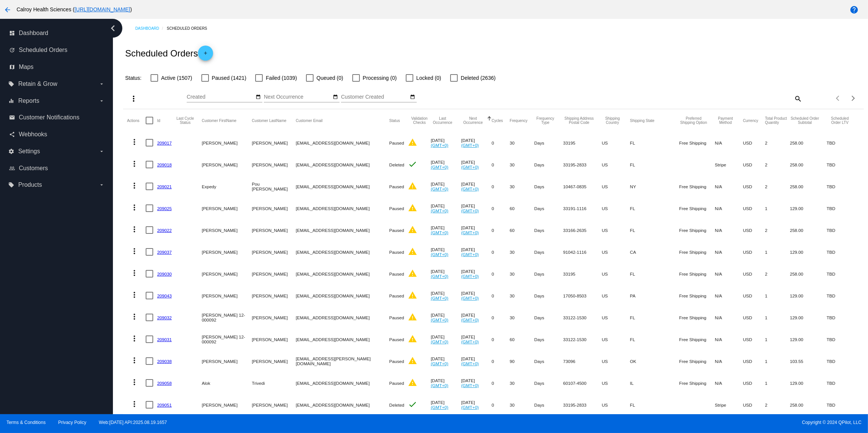
click at [260, 77] on div at bounding box center [259, 78] width 8 height 8
click at [259, 82] on input "Failed (1039)" at bounding box center [259, 82] width 0 height 0
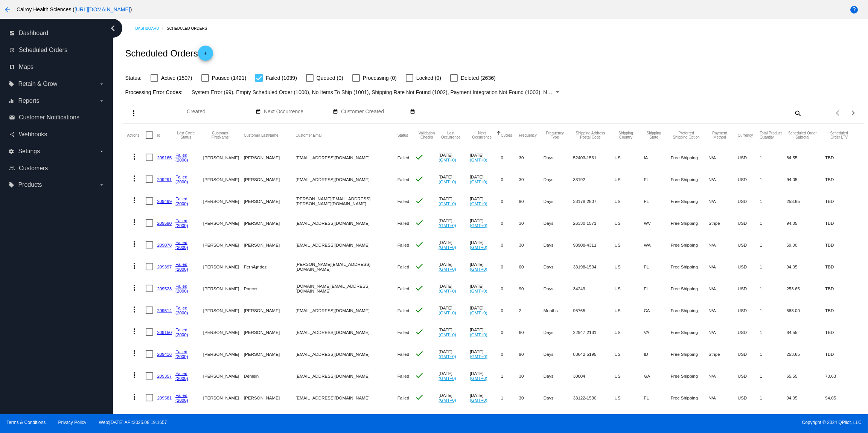
click at [258, 79] on div at bounding box center [259, 78] width 8 height 8
click at [259, 82] on input "Failed (1039)" at bounding box center [259, 82] width 0 height 0
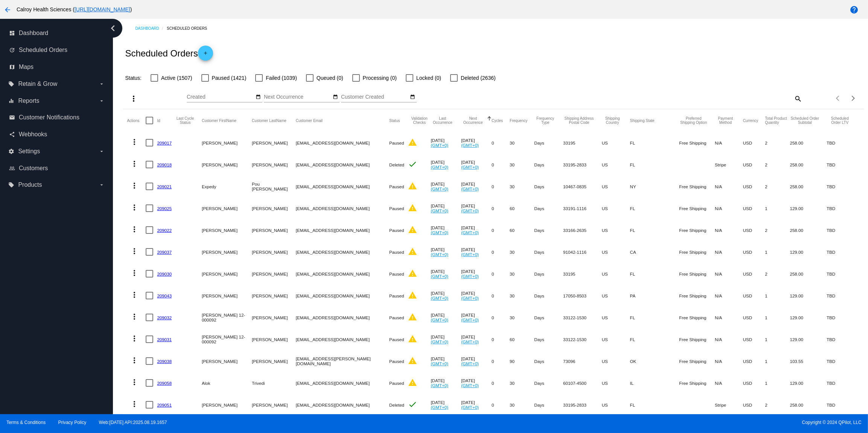
click at [259, 80] on div at bounding box center [259, 78] width 8 height 8
click at [259, 82] on input "Failed (1039)" at bounding box center [259, 82] width 0 height 0
checkbox input "true"
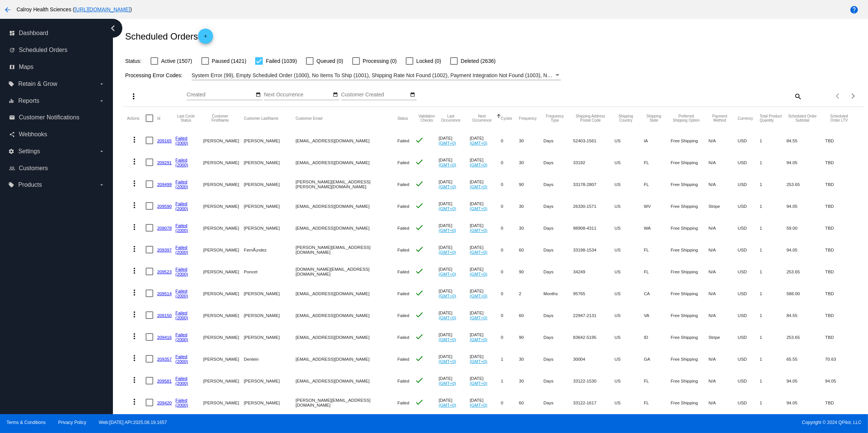
scroll to position [17, 0]
click at [282, 95] on input "Next Occurrence" at bounding box center [298, 94] width 68 height 6
click at [317, 102] on select "1975 1976 1977 1978 1979 1980 1981 1982 1983 1984" at bounding box center [326, 105] width 19 height 7
select select "2021"
click option "2021" at bounding box center [0, 0] width 0 height 0
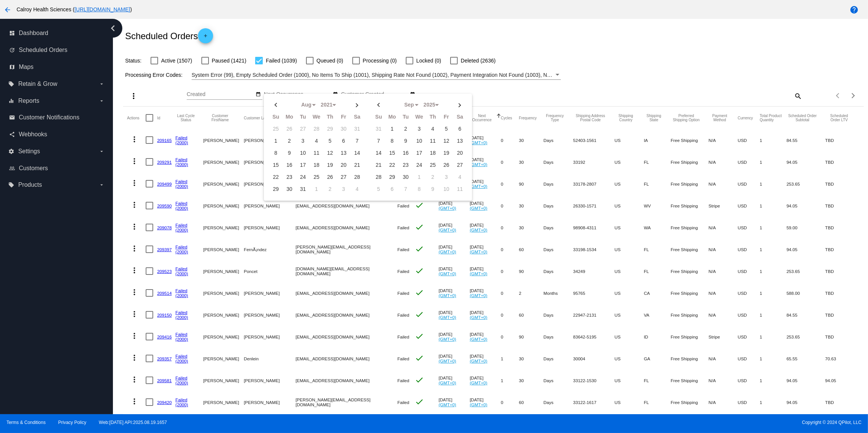
click at [316, 90] on div "Aug Jan Feb Mar Apr Su Mo Tu We Th" at bounding box center [298, 92] width 68 height 15
click at [496, 118] on div at bounding box center [498, 116] width 5 height 5
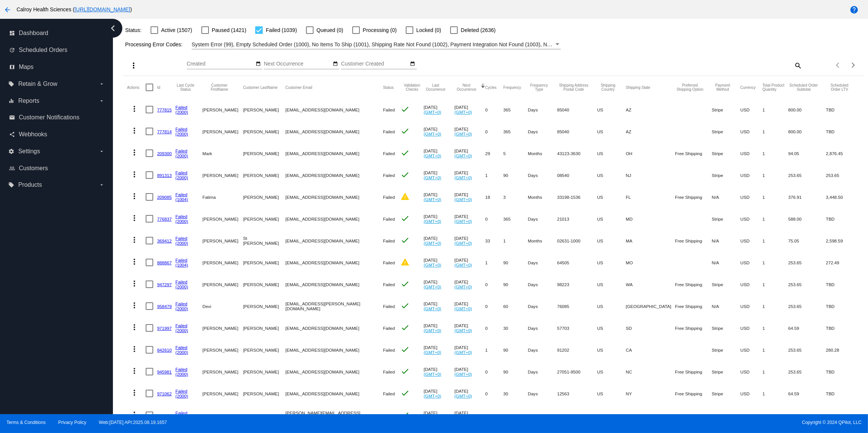
scroll to position [0, 0]
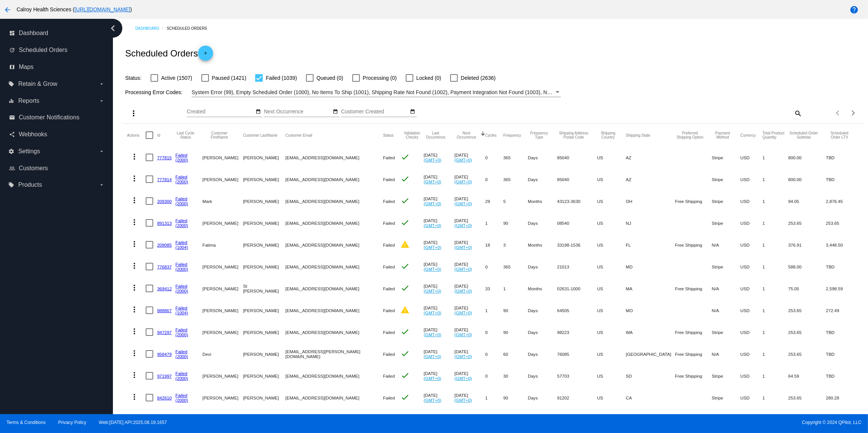
click at [481, 135] on div at bounding box center [483, 133] width 5 height 5
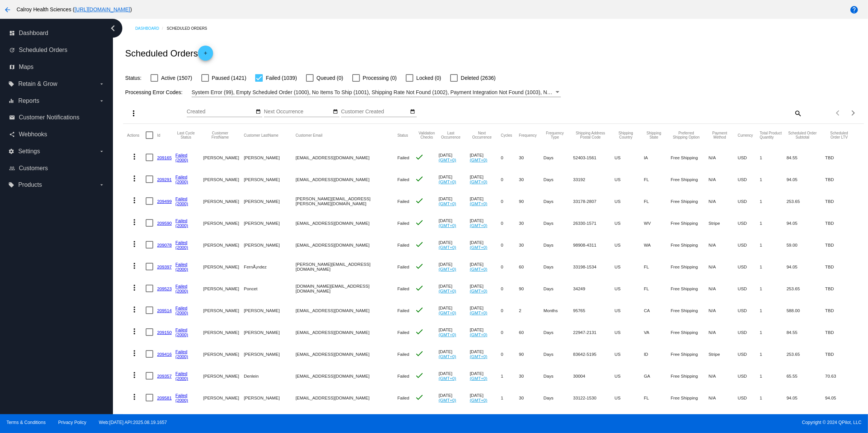
drag, startPoint x: 450, startPoint y: 155, endPoint x: 395, endPoint y: 154, distance: 54.9
click at [395, 154] on mat-row "more_vert 209165 Failed (2000) [PERSON_NAME] [EMAIL_ADDRESS][DOMAIN_NAME] Faile…" at bounding box center [493, 157] width 733 height 22
click at [460, 113] on div "Aug Jan Feb Mar Apr Su Mo" at bounding box center [402, 112] width 431 height 21
drag, startPoint x: 353, startPoint y: 41, endPoint x: 348, endPoint y: 40, distance: 4.5
click at [350, 41] on div "Scheduled Orders add" at bounding box center [493, 53] width 740 height 30
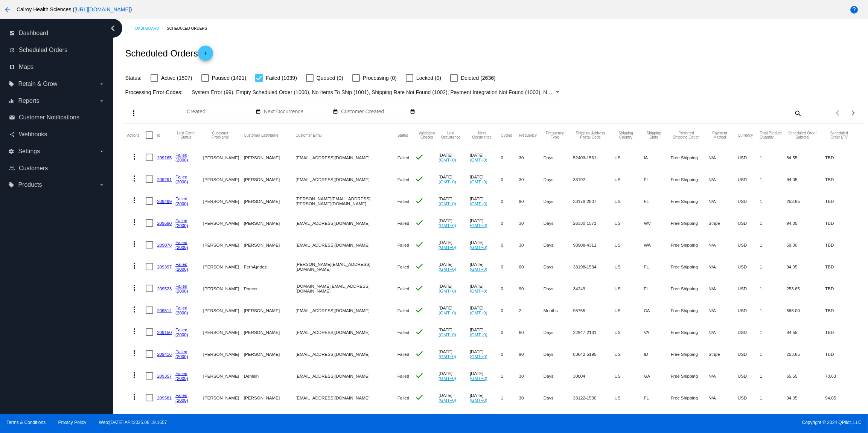
click at [175, 79] on span "Active (1507)" at bounding box center [176, 77] width 31 height 9
click at [154, 82] on input "Active (1507)" at bounding box center [154, 82] width 0 height 0
checkbox input "true"
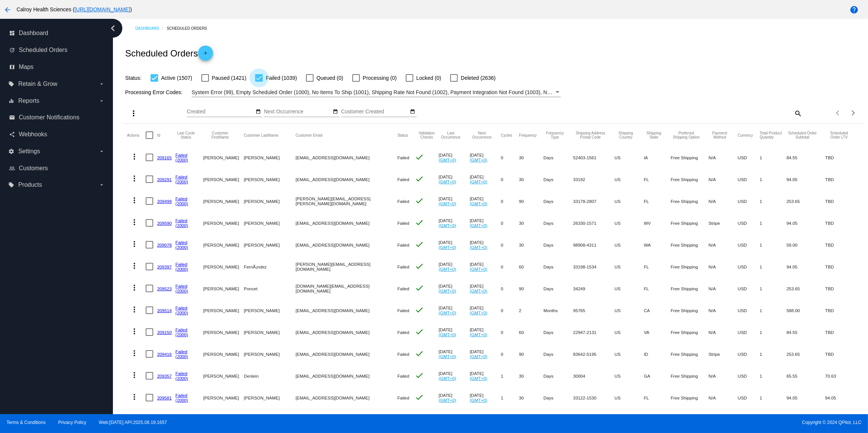
click at [261, 78] on label "Failed (1039)" at bounding box center [276, 77] width 42 height 9
click at [257, 79] on div at bounding box center [259, 78] width 8 height 8
click at [259, 82] on input "Failed (1039)" at bounding box center [259, 82] width 0 height 0
checkbox input "false"
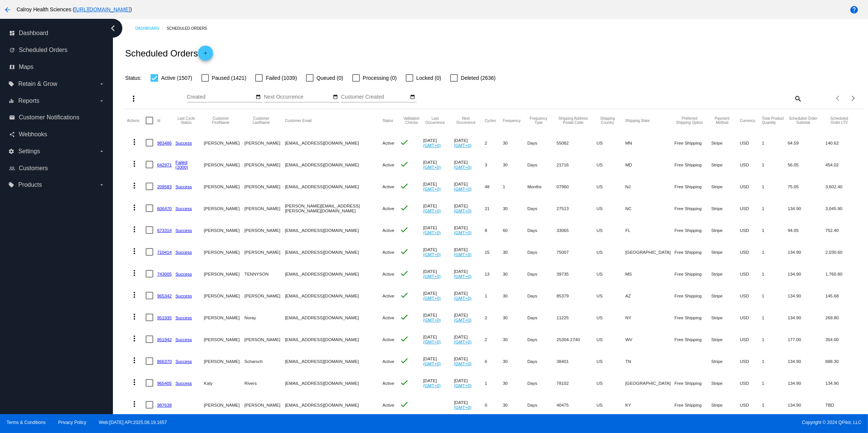
click at [164, 142] on link "983486" at bounding box center [164, 142] width 15 height 5
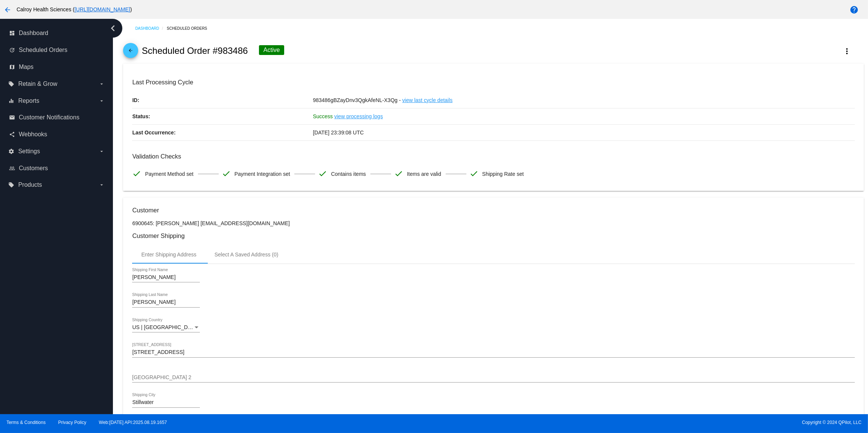
drag, startPoint x: 248, startPoint y: 48, endPoint x: 219, endPoint y: 48, distance: 29.4
click at [219, 48] on div "arrow_back Scheduled Order #983486 Active more_vert" at bounding box center [493, 51] width 740 height 26
click at [132, 52] on mat-icon "arrow_back" at bounding box center [130, 52] width 9 height 9
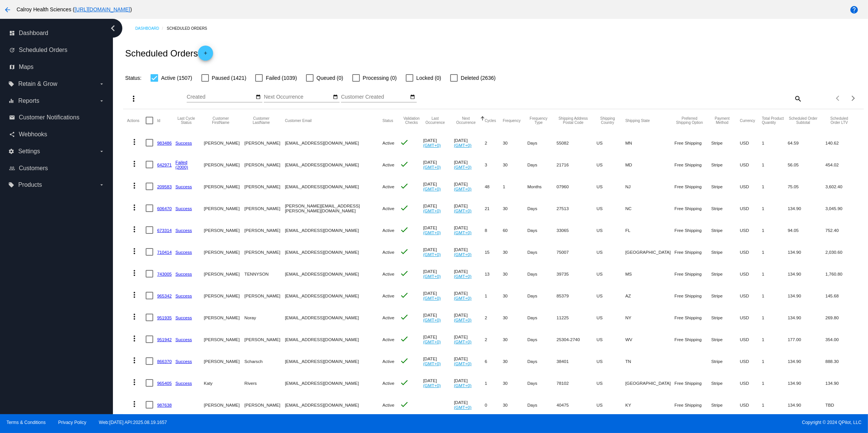
click at [135, 143] on mat-icon "more_vert" at bounding box center [134, 141] width 9 height 9
click at [167, 163] on button "info View Event Logs" at bounding box center [164, 161] width 75 height 18
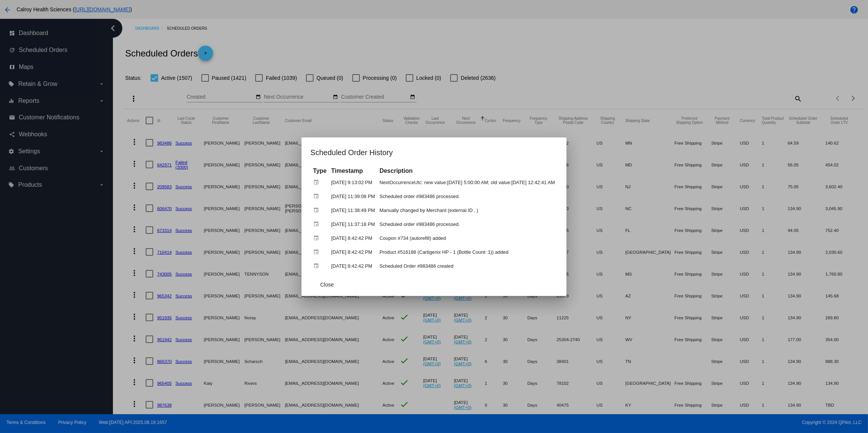
drag, startPoint x: 453, startPoint y: 266, endPoint x: 380, endPoint y: 266, distance: 72.6
click at [380, 266] on td "Scheduled Order #983486 created" at bounding box center [466, 265] width 179 height 13
drag, startPoint x: 543, startPoint y: 88, endPoint x: 536, endPoint y: 89, distance: 7.2
click at [543, 88] on div at bounding box center [434, 216] width 868 height 433
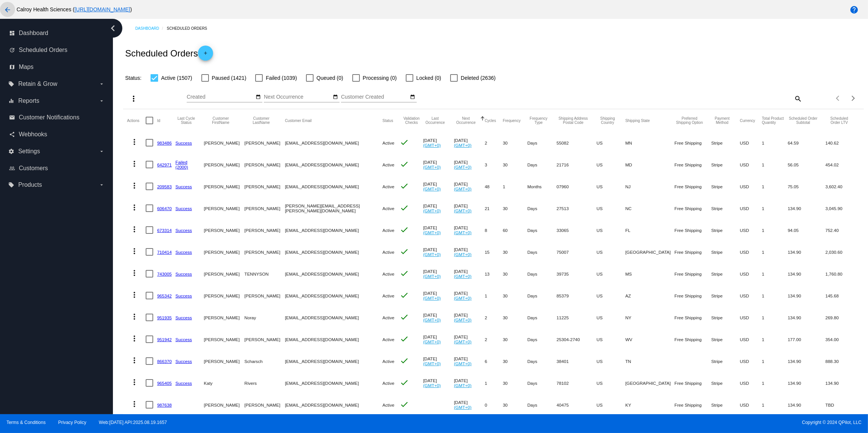
click at [8, 9] on mat-icon "arrow_back" at bounding box center [7, 9] width 9 height 9
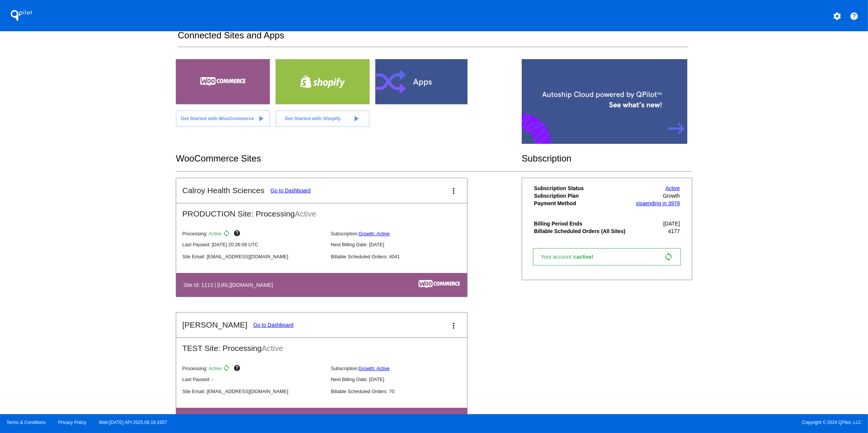
scroll to position [18, 0]
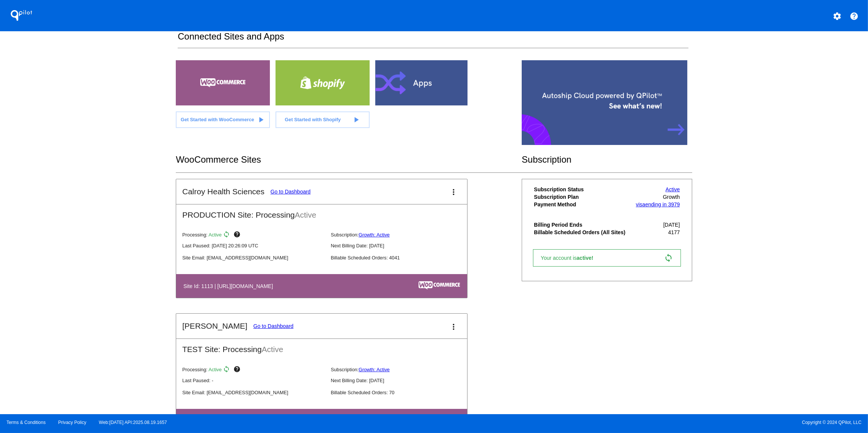
click at [293, 190] on link "Go to Dashboard" at bounding box center [291, 192] width 40 height 6
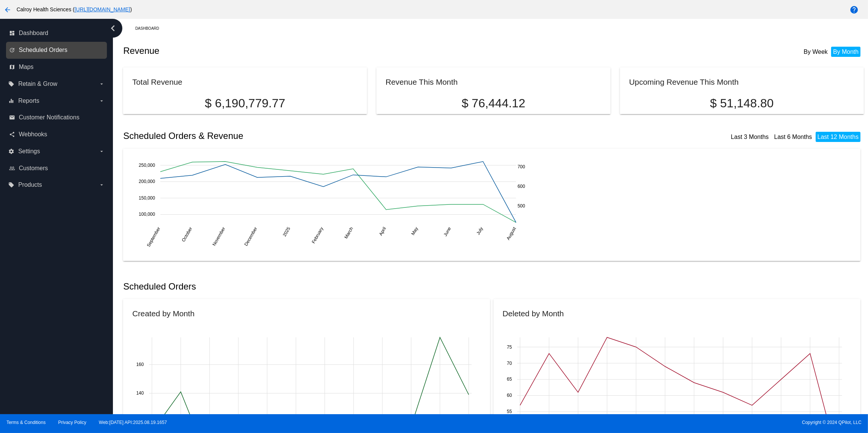
click at [43, 51] on span "Scheduled Orders" at bounding box center [43, 50] width 49 height 7
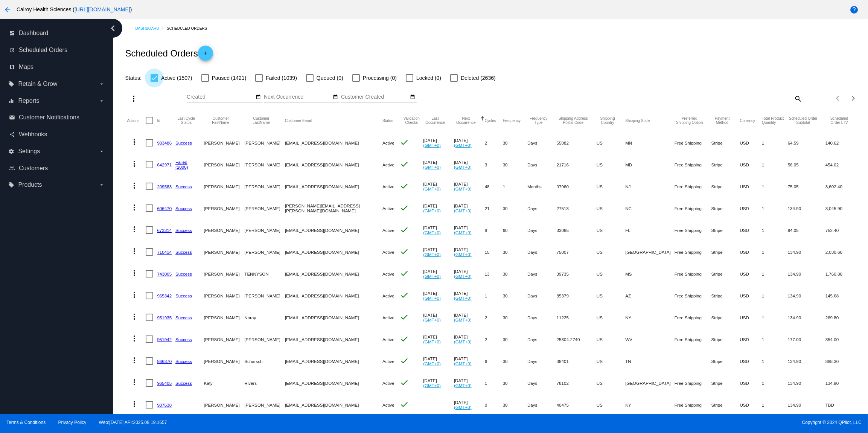
drag, startPoint x: 158, startPoint y: 79, endPoint x: 171, endPoint y: 79, distance: 13.5
click at [158, 79] on div at bounding box center [155, 78] width 8 height 8
click at [154, 82] on input "Active (1507)" at bounding box center [154, 82] width 0 height 0
checkbox input "false"
click at [205, 78] on div at bounding box center [205, 78] width 8 height 8
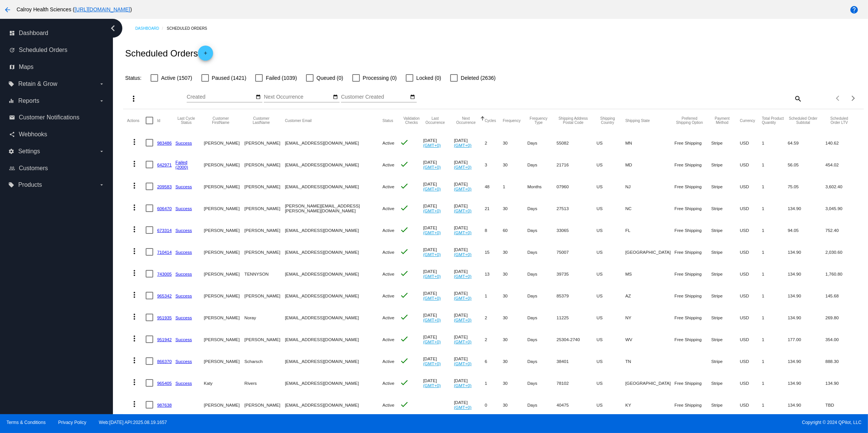
click at [205, 82] on input "Paused (1421)" at bounding box center [205, 82] width 0 height 0
checkbox input "true"
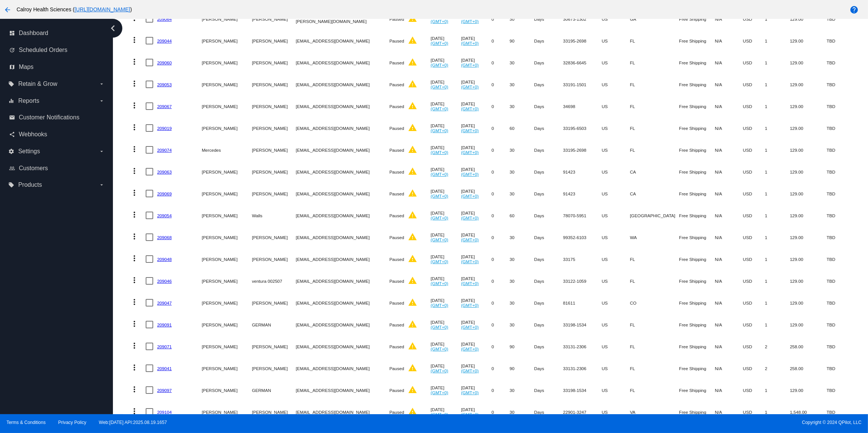
scroll to position [394, 0]
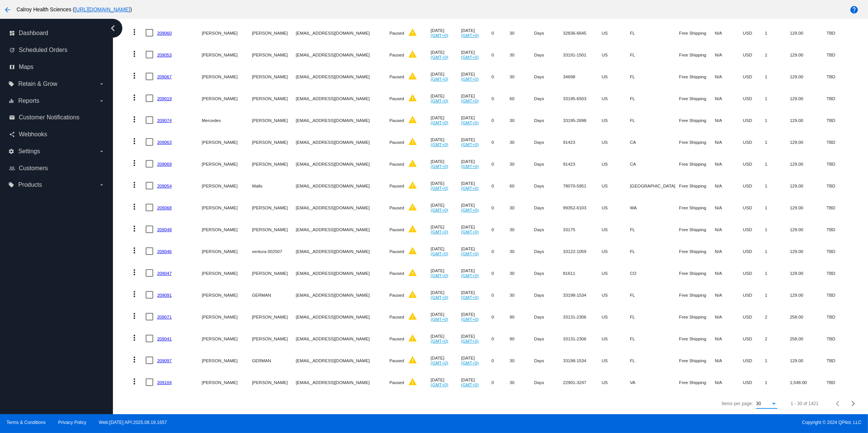
click at [773, 403] on div "Items per page:" at bounding box center [773, 403] width 7 height 5
click at [761, 418] on span "100" at bounding box center [766, 418] width 21 height 14
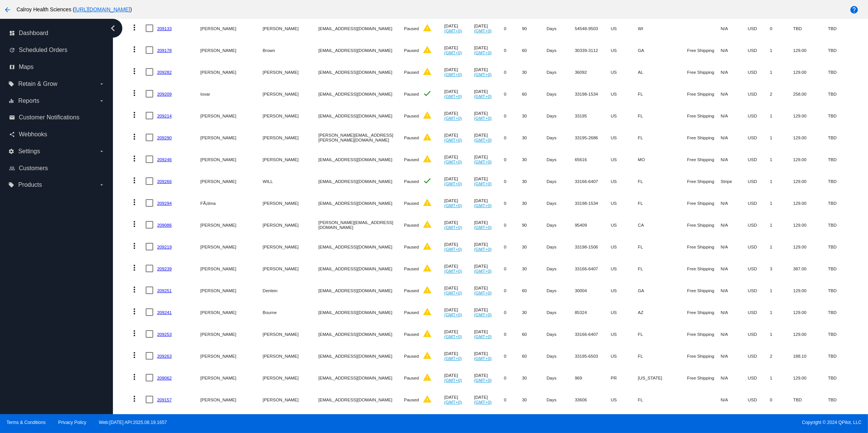
scroll to position [1922, 0]
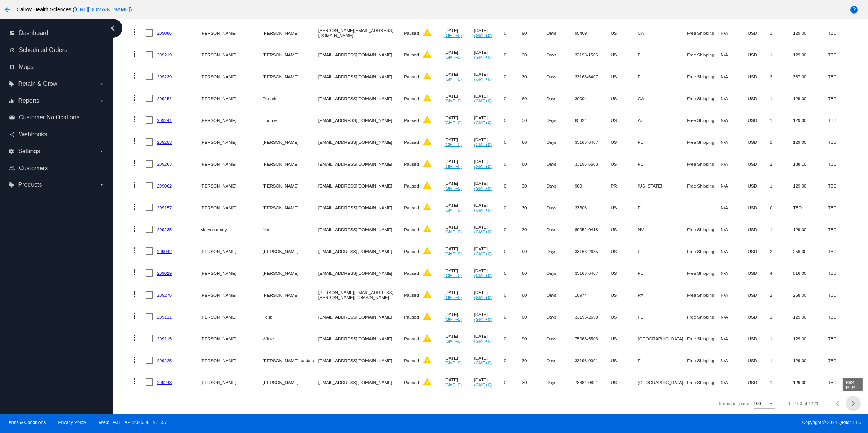
click at [855, 404] on span "Next page" at bounding box center [853, 404] width 15 height 4
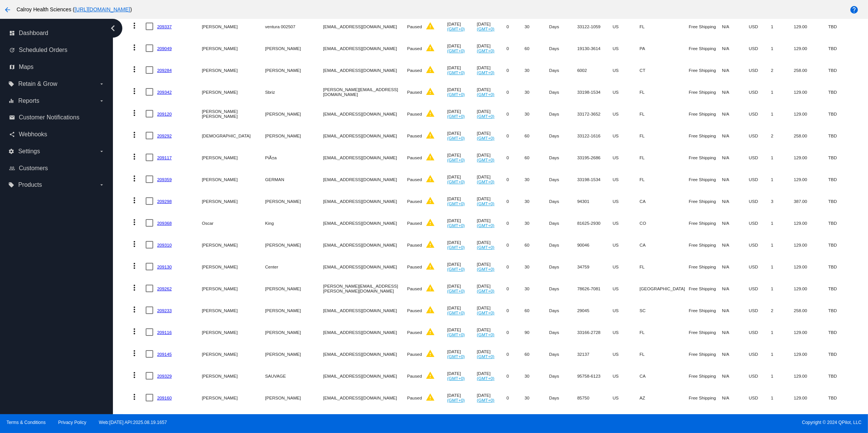
scroll to position [0, 0]
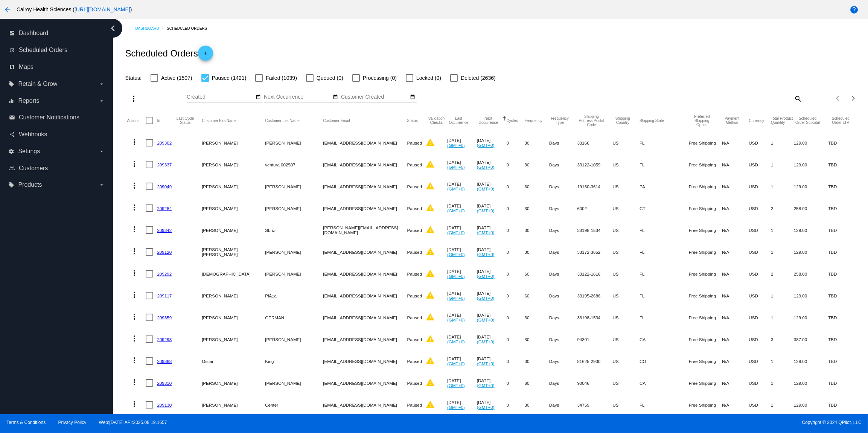
click at [504, 120] on div at bounding box center [504, 119] width 1 height 4
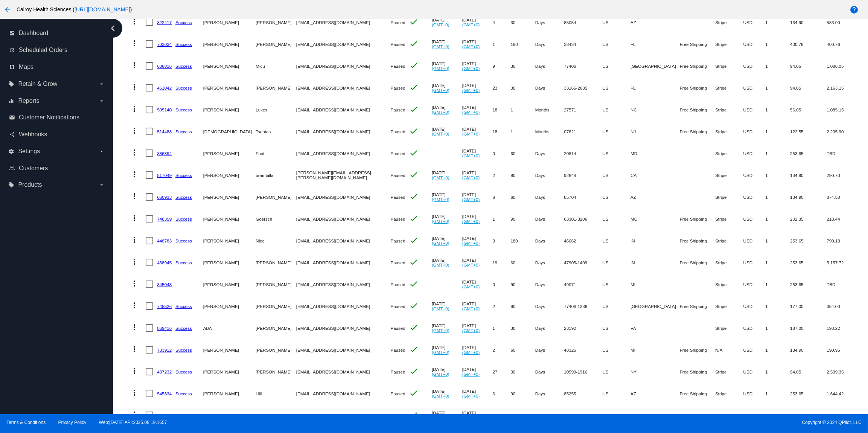
scroll to position [1922, 0]
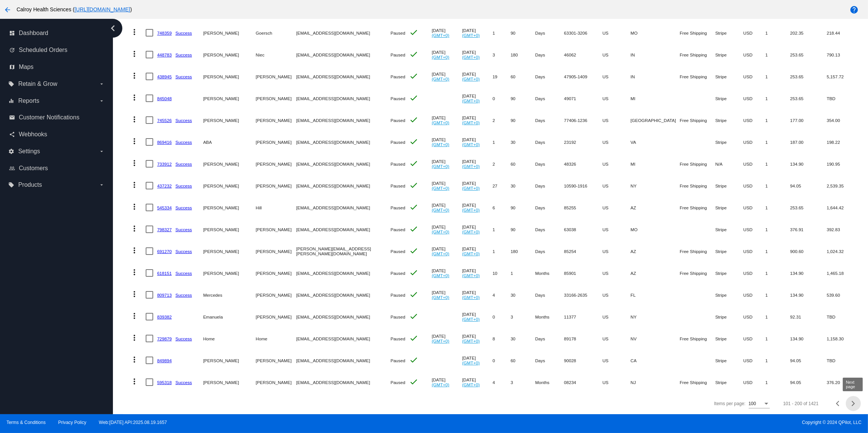
click at [853, 404] on div "Next page" at bounding box center [851, 403] width 5 height 5
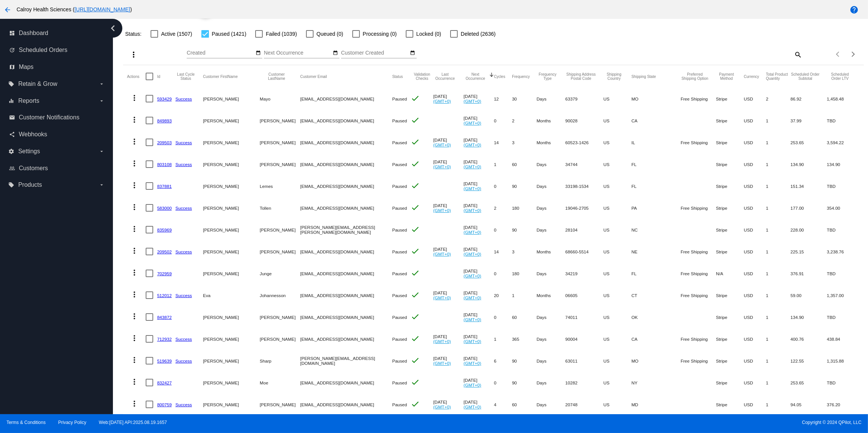
scroll to position [0, 0]
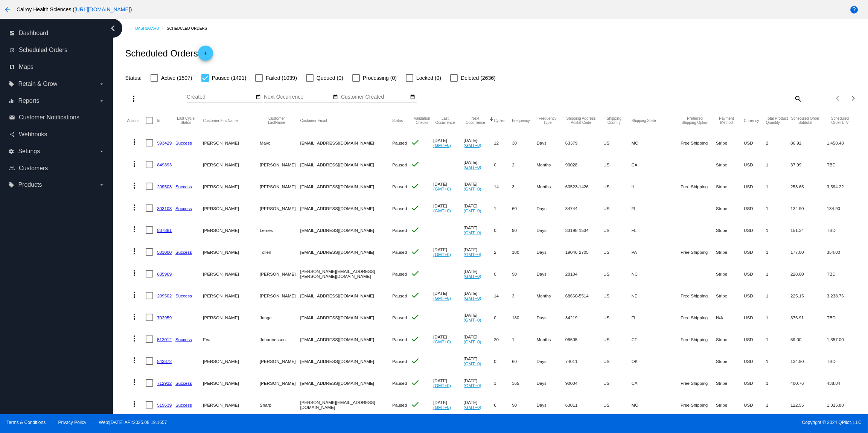
click at [543, 86] on div "more_vert Aug Jan Feb Mar [DATE]" at bounding box center [493, 95] width 740 height 27
